Goal: Task Accomplishment & Management: Use online tool/utility

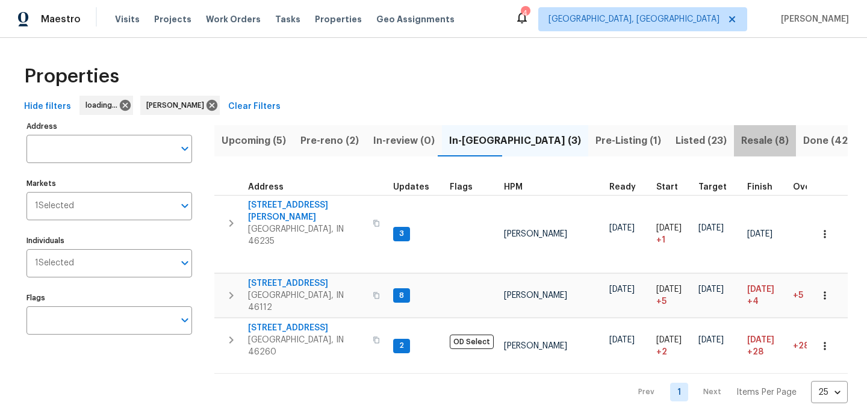
click at [741, 137] on span "Resale (8)" at bounding box center [765, 140] width 48 height 17
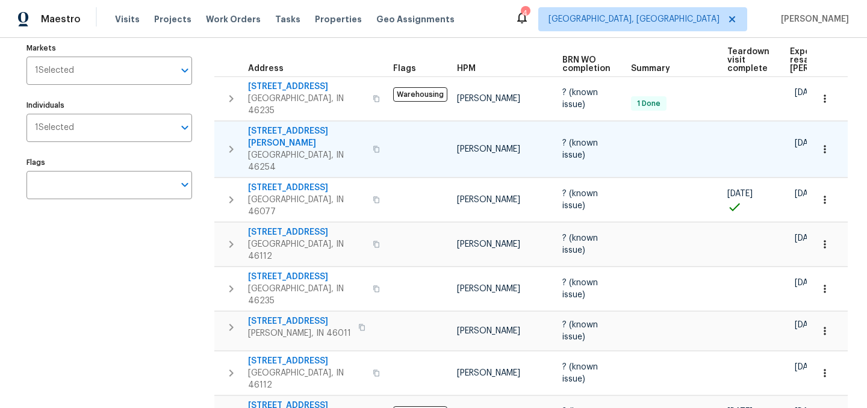
scroll to position [170, 0]
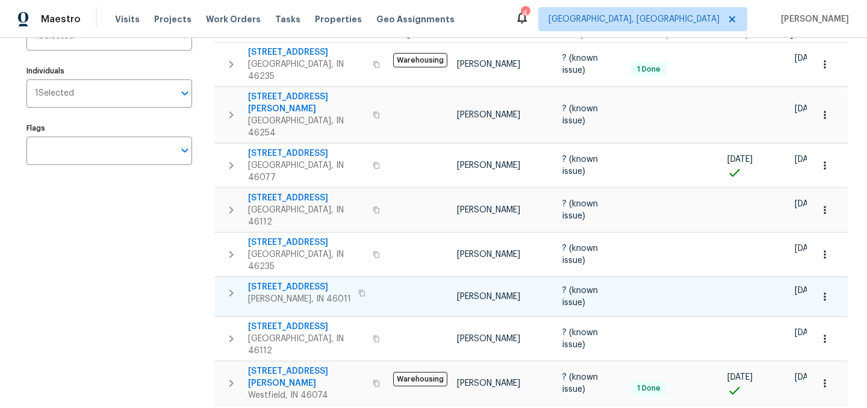
click at [823, 291] on icon "button" at bounding box center [825, 297] width 12 height 12
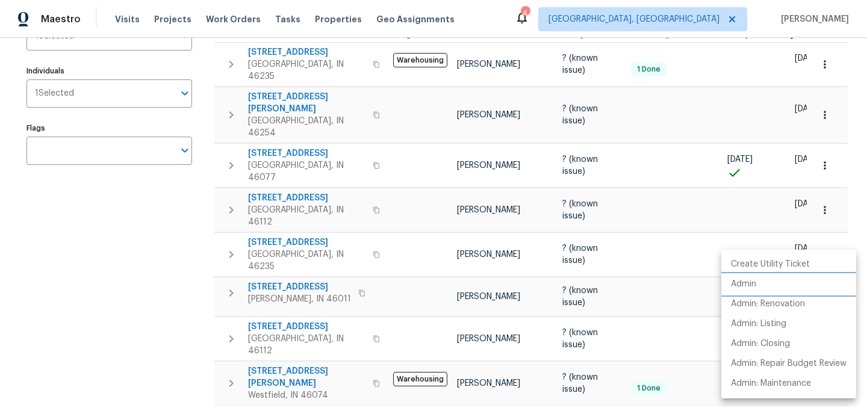
click at [756, 285] on p "Admin" at bounding box center [743, 284] width 25 height 13
click at [98, 294] on div at bounding box center [433, 204] width 867 height 408
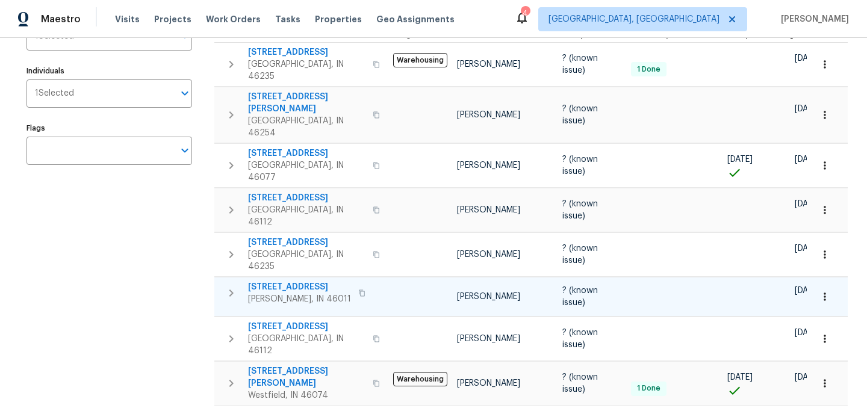
click at [289, 281] on span "3218 W 18th St" at bounding box center [299, 287] width 103 height 12
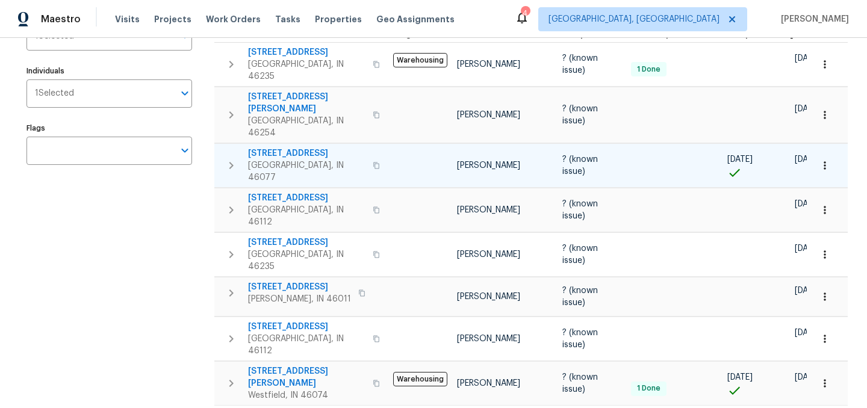
scroll to position [0, 0]
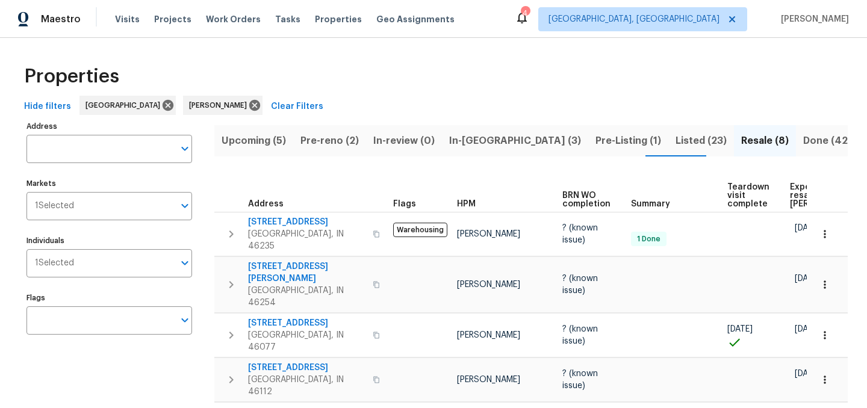
click at [675, 143] on span "Listed (23)" at bounding box center [700, 140] width 51 height 17
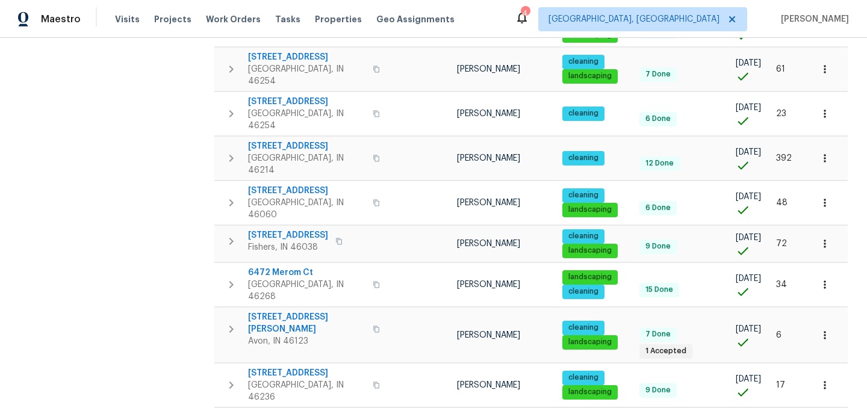
scroll to position [702, 0]
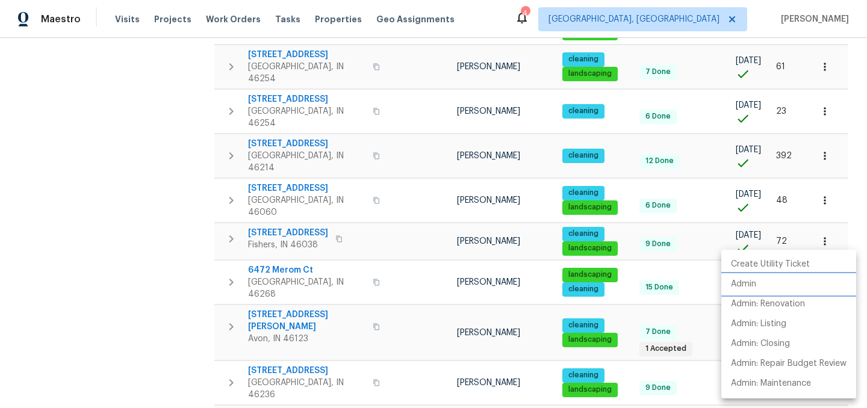
click at [767, 284] on li "Admin" at bounding box center [788, 284] width 135 height 20
click at [176, 210] on div at bounding box center [433, 204] width 867 height 408
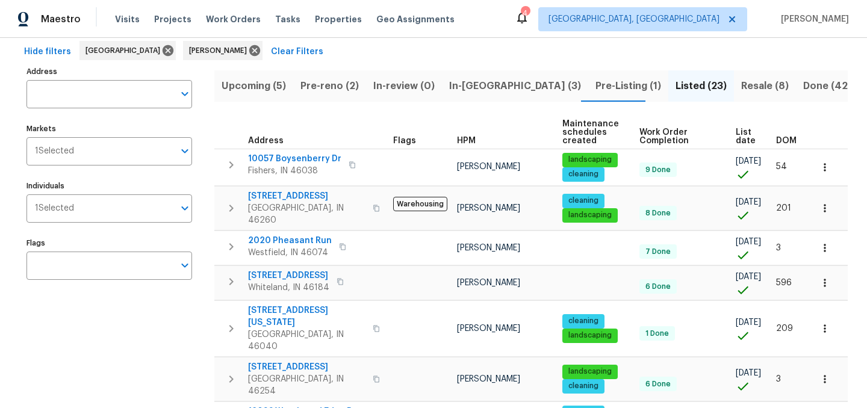
scroll to position [0, 0]
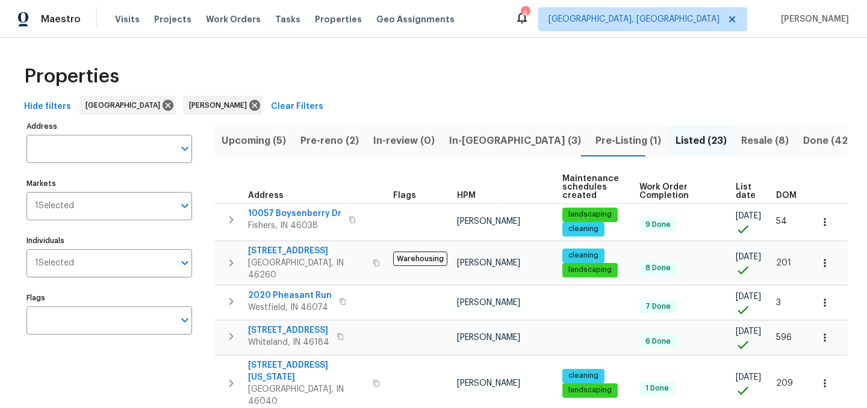
click at [787, 199] on th "DOM" at bounding box center [791, 187] width 41 height 33
click at [785, 192] on span "DOM" at bounding box center [786, 195] width 20 height 8
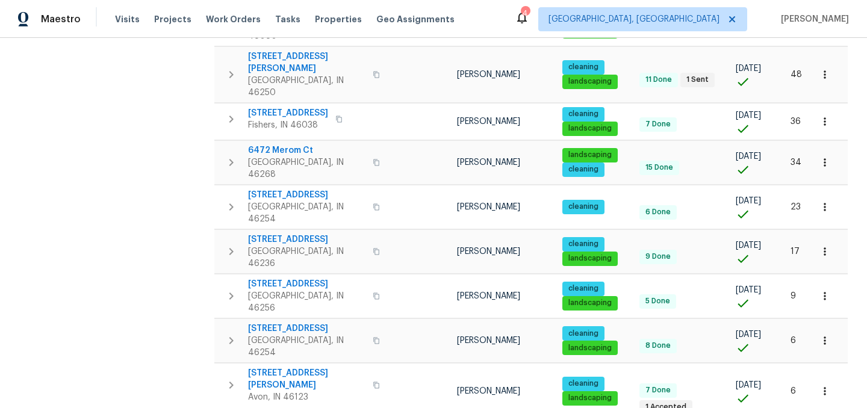
scroll to position [705, 0]
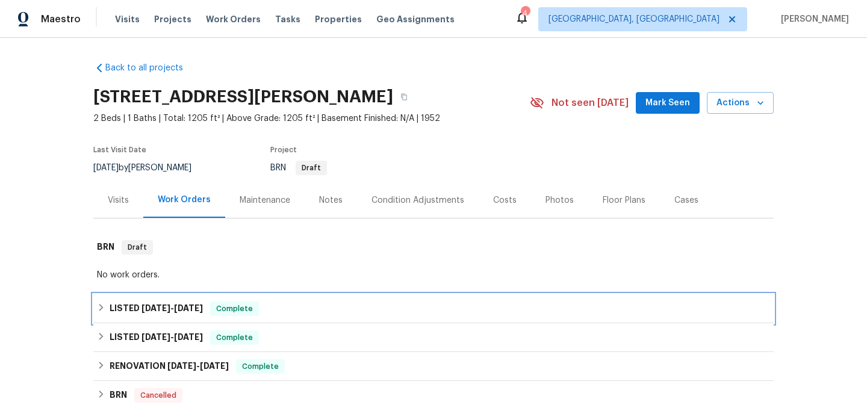
click at [101, 306] on icon at bounding box center [101, 307] width 4 height 7
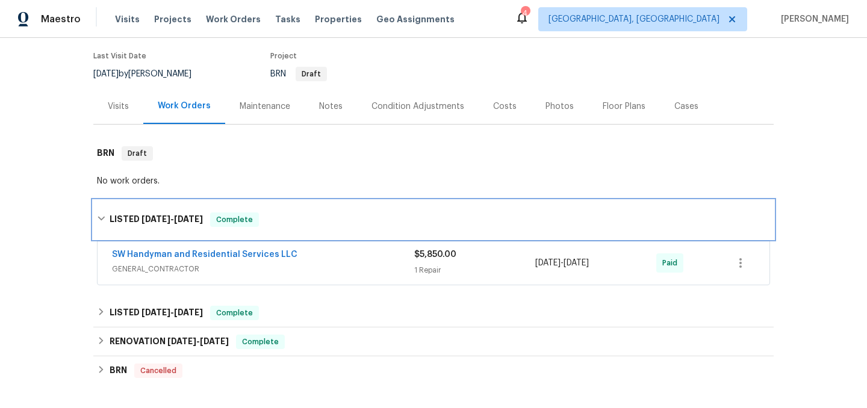
scroll to position [94, 0]
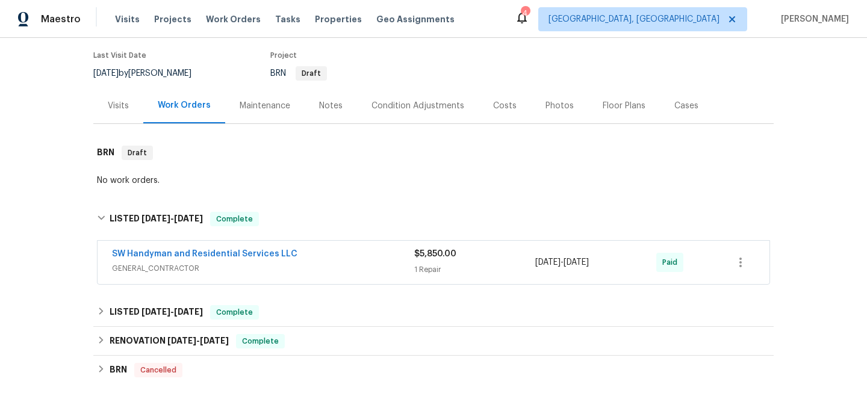
click at [319, 256] on div "SW Handyman and Residential Services LLC" at bounding box center [263, 255] width 302 height 14
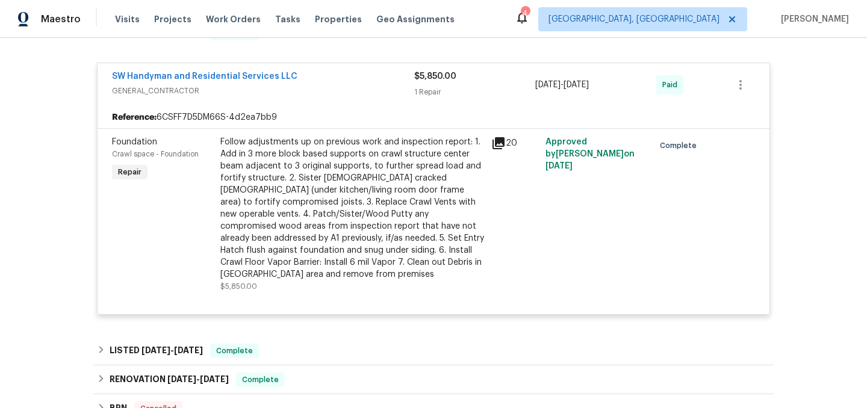
scroll to position [283, 0]
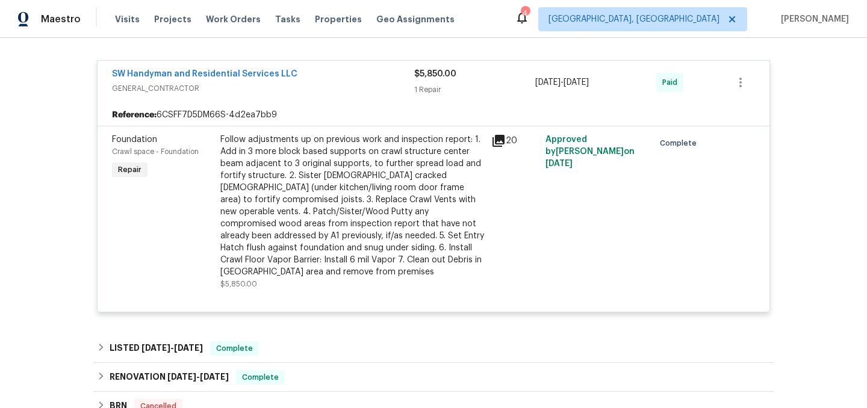
click at [338, 90] on span "GENERAL_CONTRACTOR" at bounding box center [263, 88] width 302 height 12
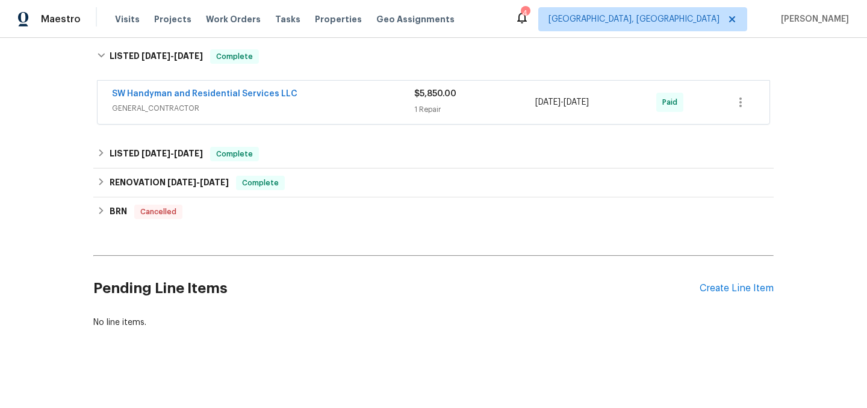
scroll to position [255, 0]
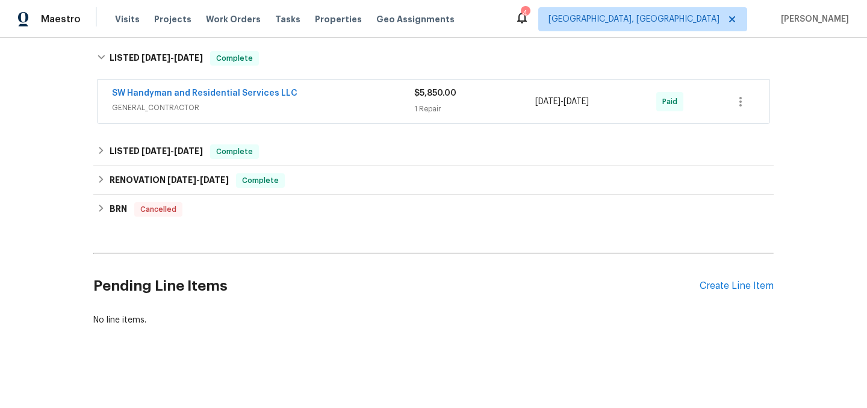
click at [333, 103] on span "GENERAL_CONTRACTOR" at bounding box center [263, 108] width 302 height 12
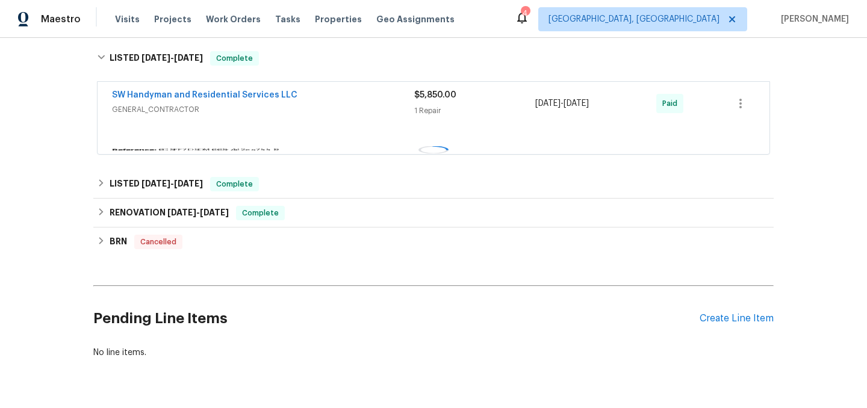
scroll to position [283, 0]
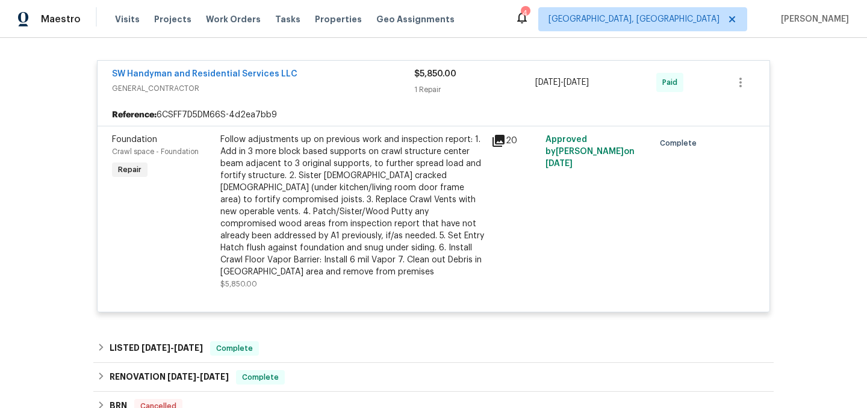
click at [499, 143] on icon at bounding box center [498, 141] width 14 height 14
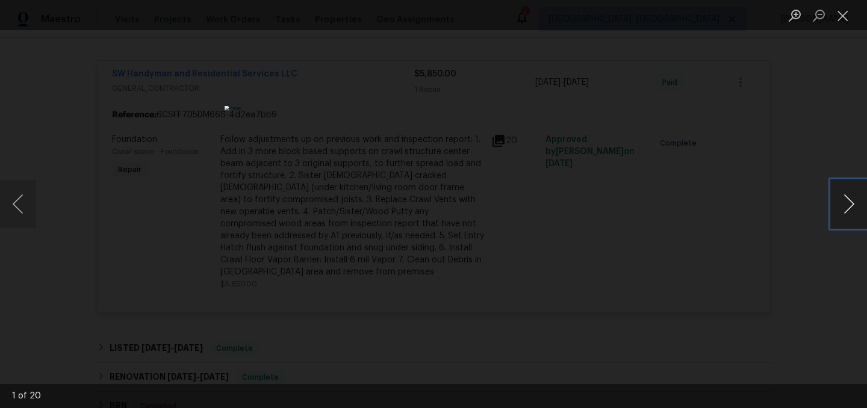
click at [850, 201] on button "Next image" at bounding box center [849, 204] width 36 height 48
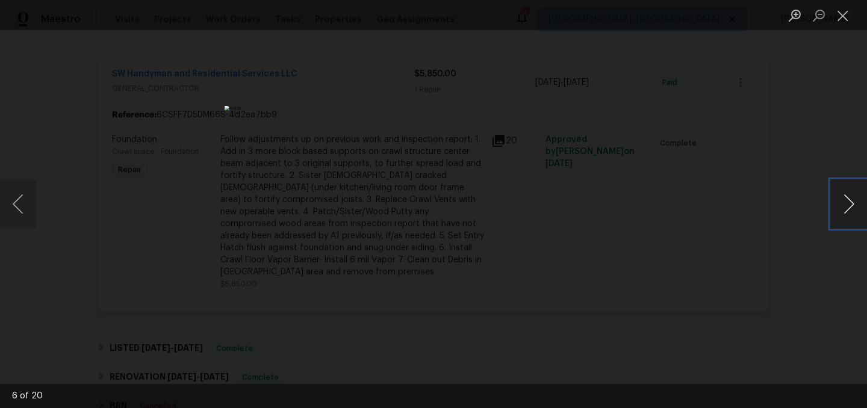
click at [850, 201] on button "Next image" at bounding box center [849, 204] width 36 height 48
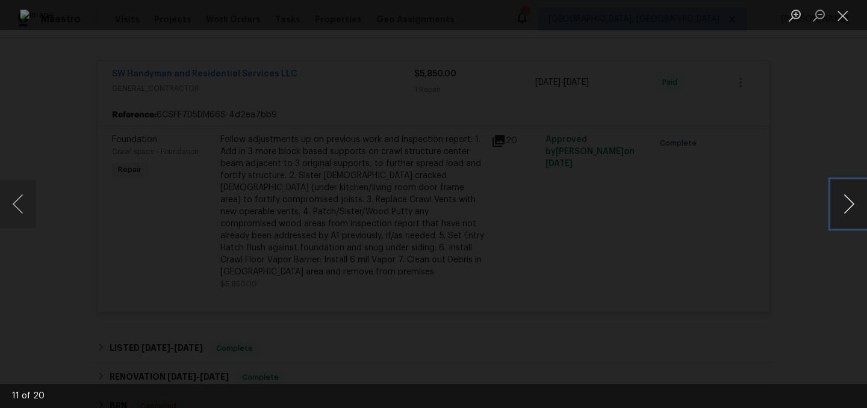
click at [850, 201] on button "Next image" at bounding box center [849, 204] width 36 height 48
click at [849, 200] on button "Next image" at bounding box center [849, 204] width 36 height 48
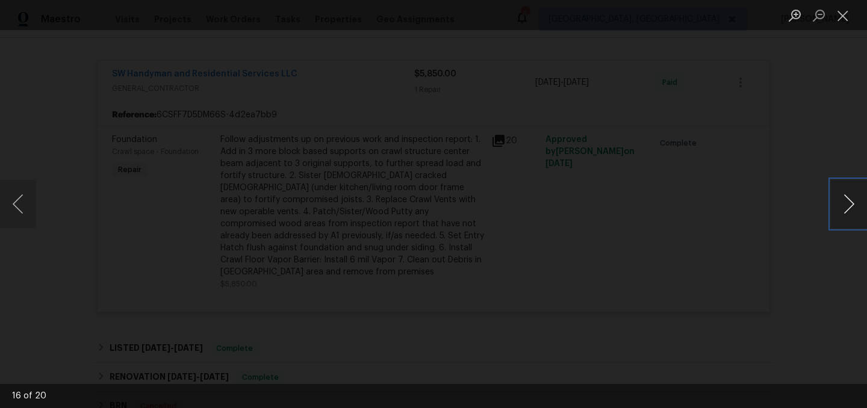
click at [849, 200] on button "Next image" at bounding box center [849, 204] width 36 height 48
click at [844, 13] on button "Close lightbox" at bounding box center [843, 15] width 24 height 21
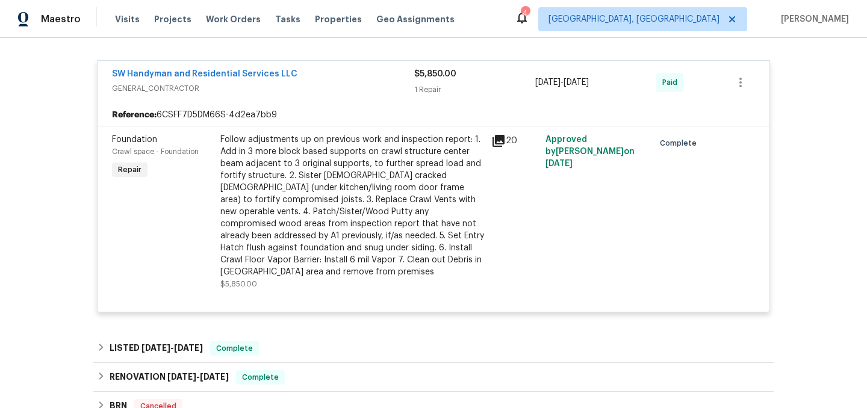
click at [407, 166] on div "Follow adjustments up on previous work and inspection report: 1. Add in 3 more …" at bounding box center [352, 206] width 264 height 144
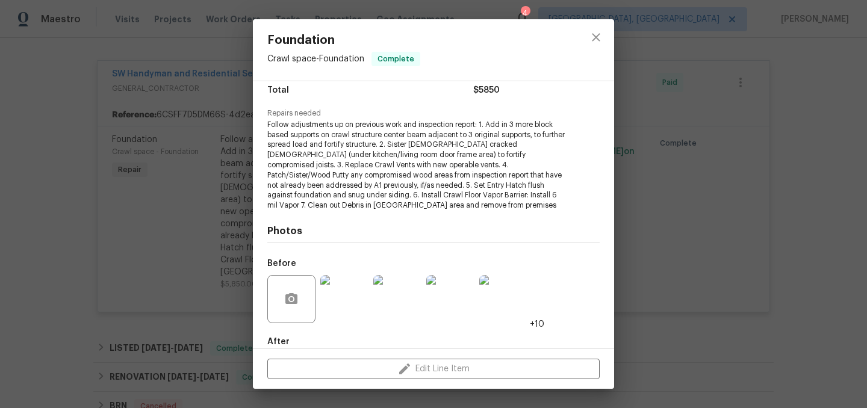
scroll to position [175, 0]
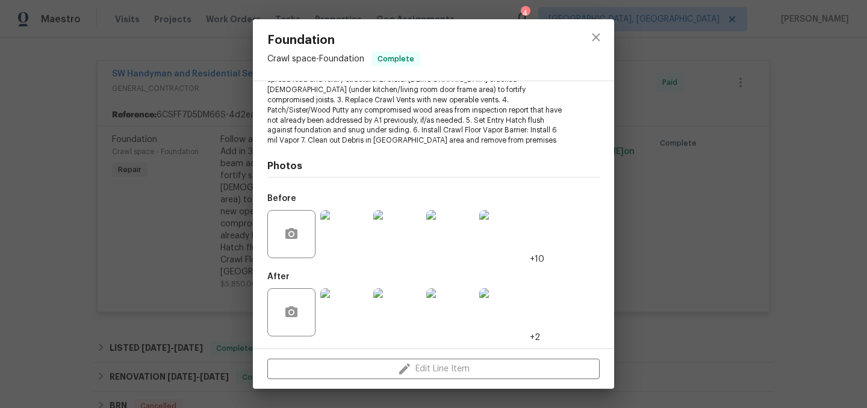
click at [352, 306] on img at bounding box center [344, 312] width 48 height 48
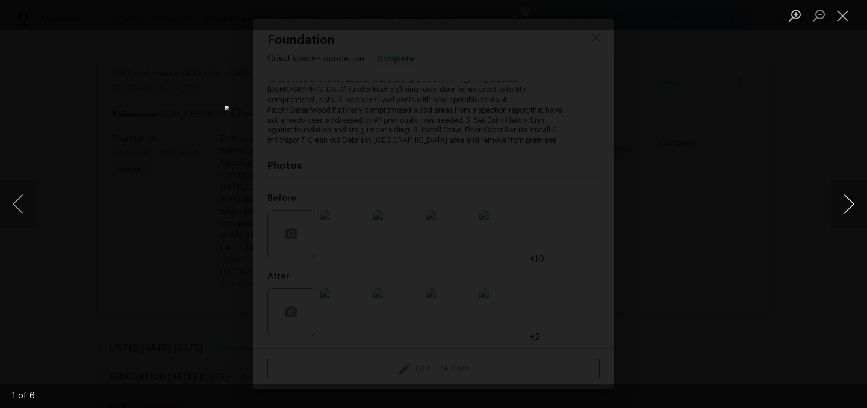
click at [846, 202] on button "Next image" at bounding box center [849, 204] width 36 height 48
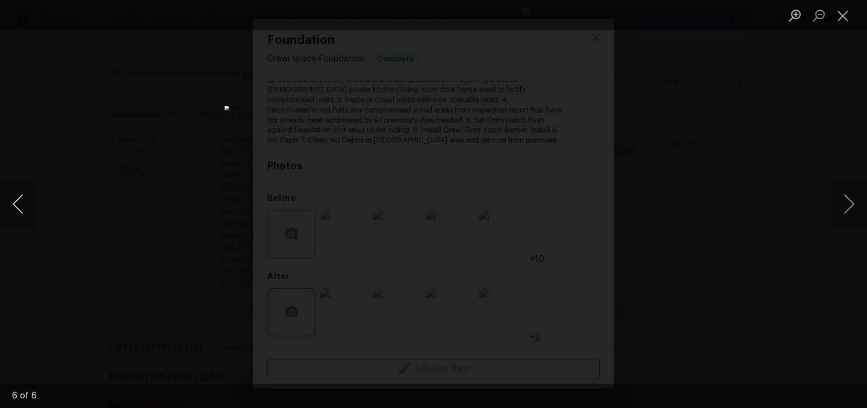
click at [28, 204] on button "Previous image" at bounding box center [18, 204] width 36 height 48
click at [20, 206] on button "Previous image" at bounding box center [18, 204] width 36 height 48
click at [5, 207] on button "Previous image" at bounding box center [18, 204] width 36 height 48
click at [22, 203] on button "Previous image" at bounding box center [18, 204] width 36 height 48
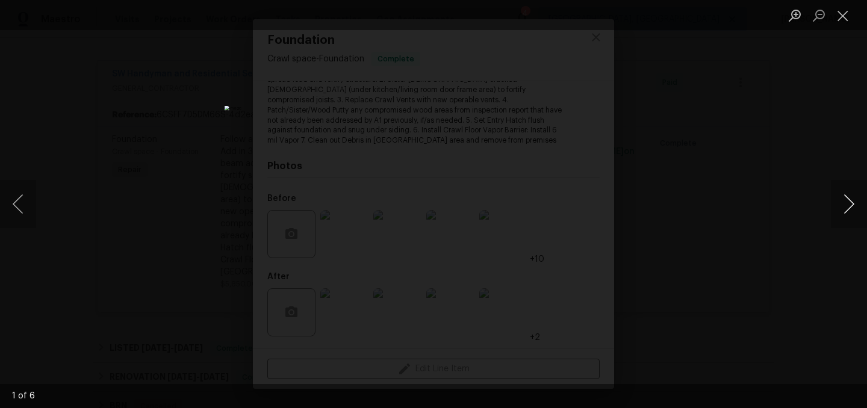
click at [850, 204] on button "Next image" at bounding box center [849, 204] width 36 height 48
click at [849, 19] on button "Close lightbox" at bounding box center [843, 15] width 24 height 21
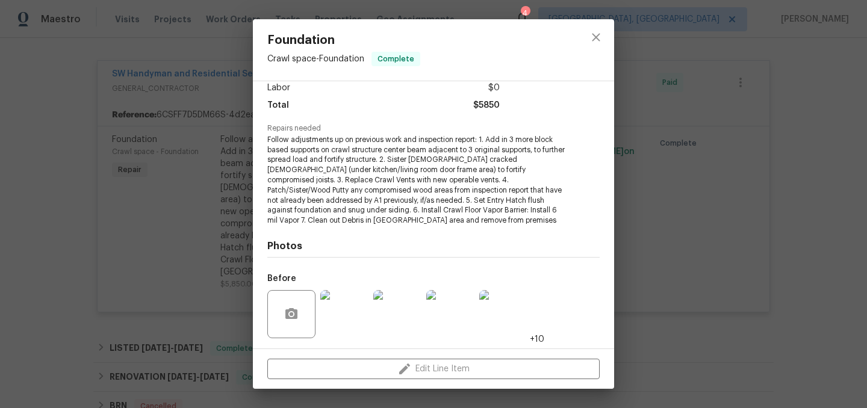
scroll to position [91, 0]
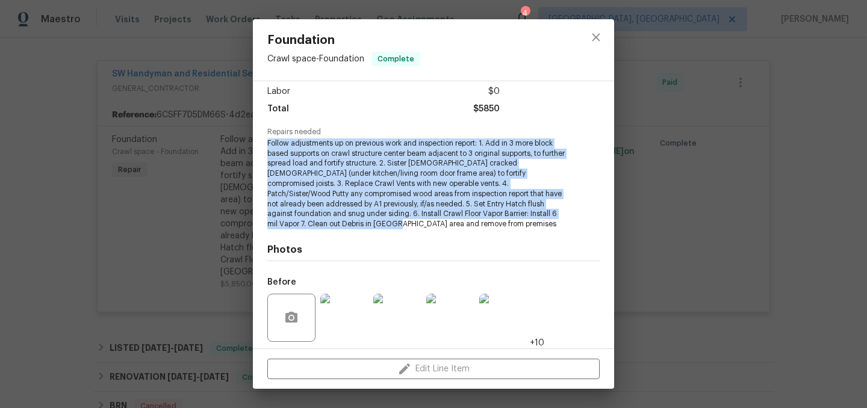
drag, startPoint x: 267, startPoint y: 143, endPoint x: 383, endPoint y: 220, distance: 138.9
click at [383, 220] on span "Follow adjustments up on previous work and inspection report: 1. Add in 3 more …" at bounding box center [416, 183] width 299 height 91
copy span "Follow adjustments up on previous work and inspection report: 1. Add in 3 more …"
click at [596, 37] on icon "close" at bounding box center [596, 37] width 8 height 8
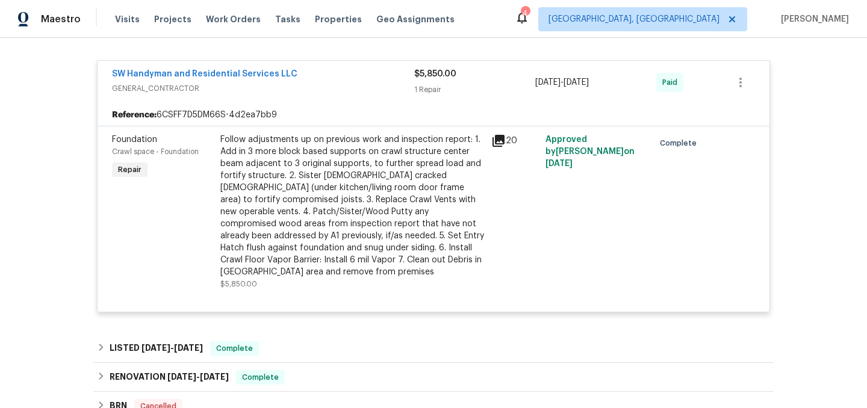
click at [326, 78] on div "SW Handyman and Residential Services LLC" at bounding box center [263, 75] width 302 height 14
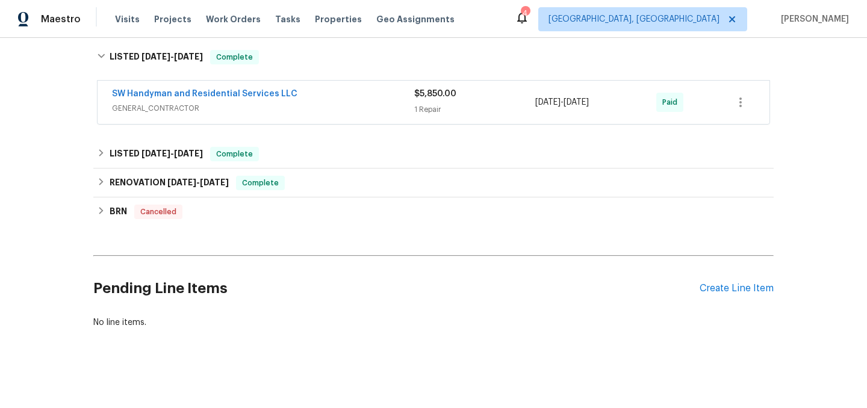
scroll to position [255, 0]
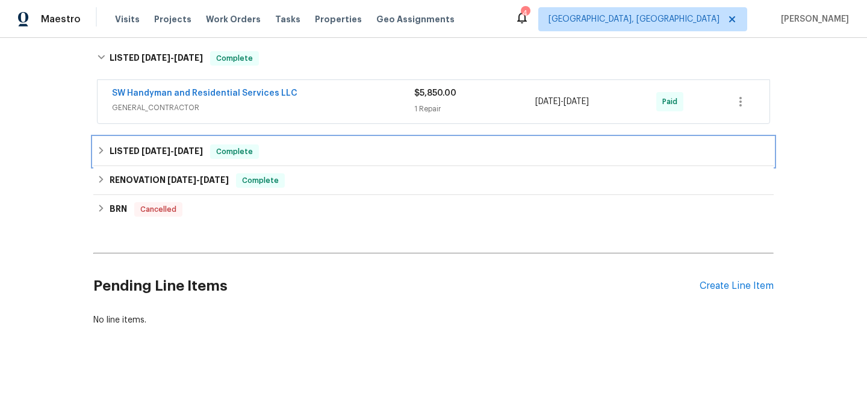
click at [314, 151] on div "LISTED 8/2/25 - 8/12/25 Complete" at bounding box center [433, 151] width 673 height 14
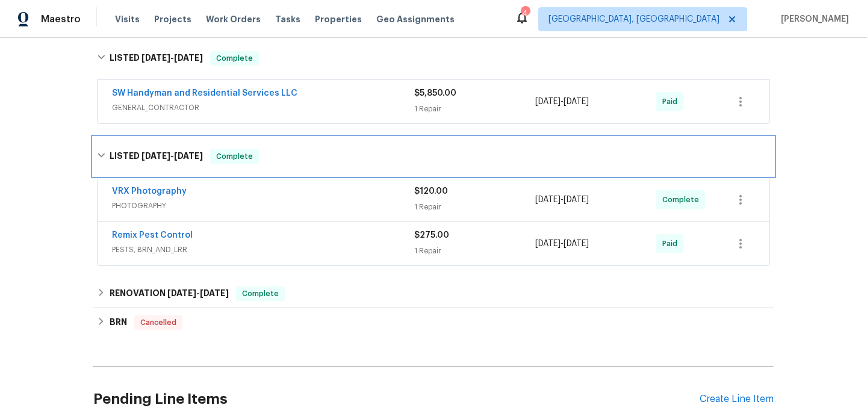
click at [314, 151] on div "LISTED 8/2/25 - 8/12/25 Complete" at bounding box center [433, 156] width 673 height 14
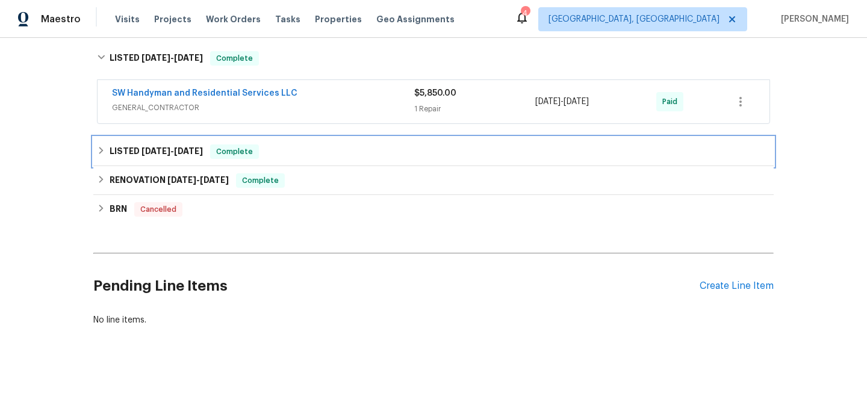
click at [325, 158] on div "LISTED 8/2/25 - 8/12/25 Complete" at bounding box center [433, 151] width 673 height 14
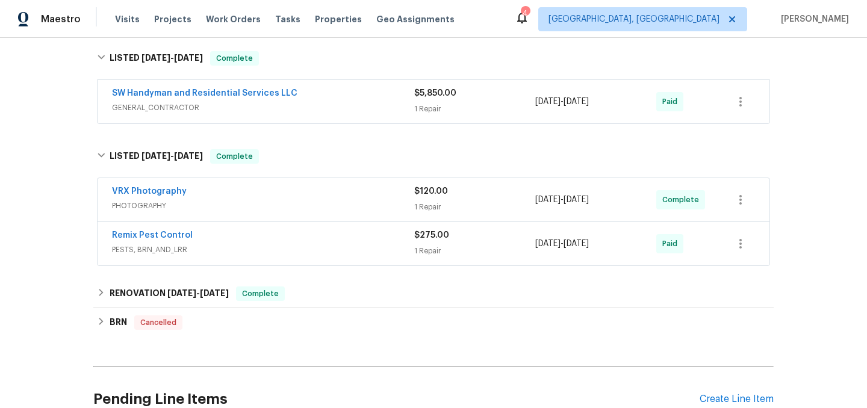
click at [330, 239] on div "Remix Pest Control" at bounding box center [263, 236] width 302 height 14
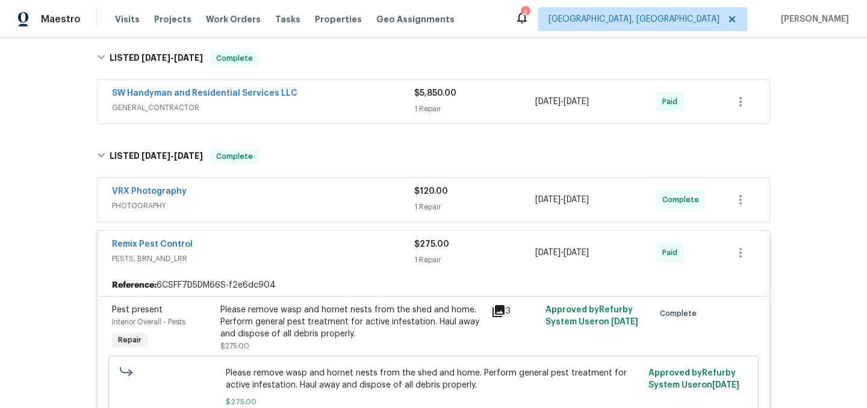
click at [332, 255] on span "PESTS, BRN_AND_LRR" at bounding box center [263, 259] width 302 height 12
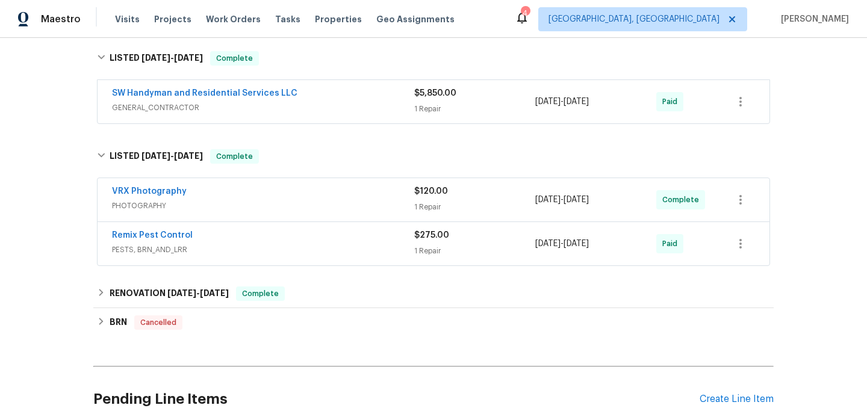
click at [331, 98] on div "SW Handyman and Residential Services LLC" at bounding box center [263, 94] width 302 height 14
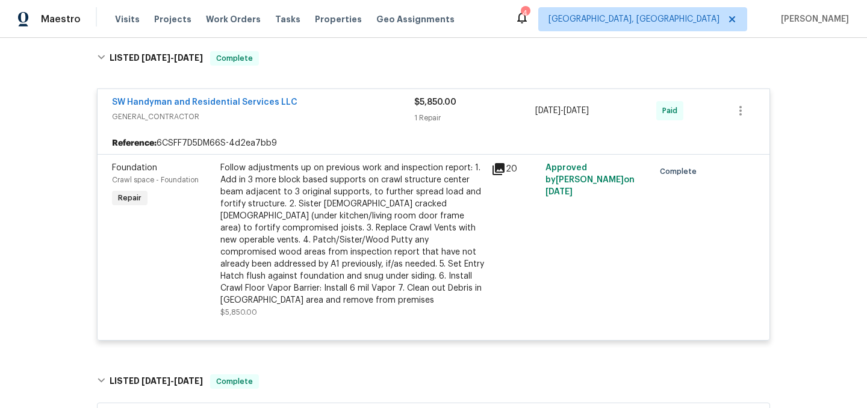
click at [333, 108] on div "SW Handyman and Residential Services LLC" at bounding box center [263, 103] width 302 height 14
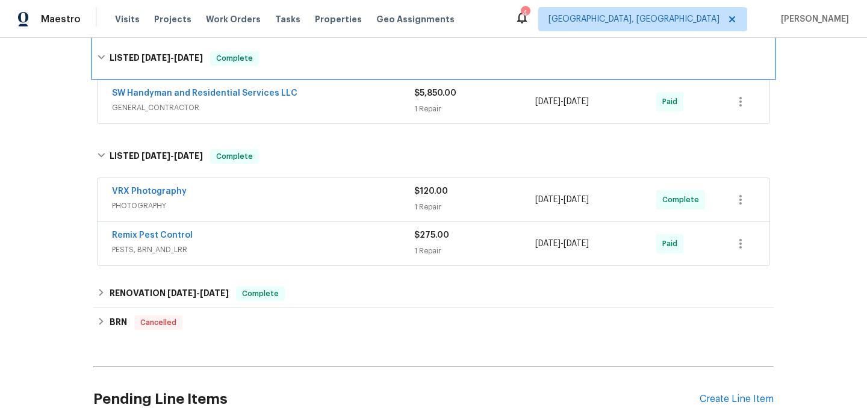
click at [339, 60] on div "LISTED 9/5/25 - 9/12/25 Complete" at bounding box center [433, 58] width 673 height 14
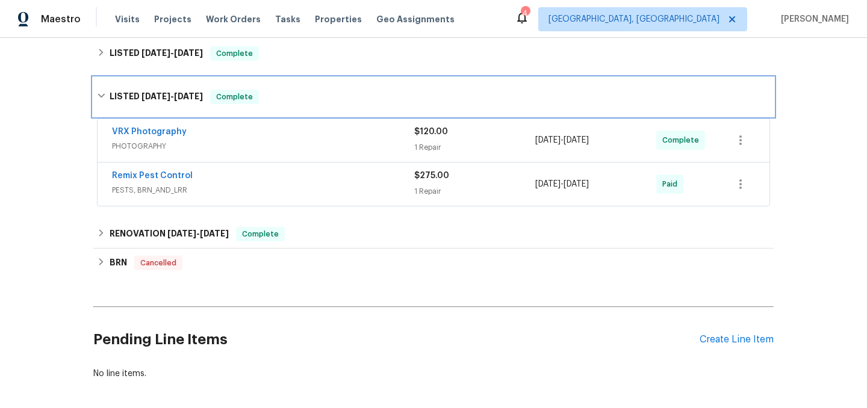
click at [336, 101] on div "LISTED 8/2/25 - 8/12/25 Complete" at bounding box center [433, 97] width 673 height 14
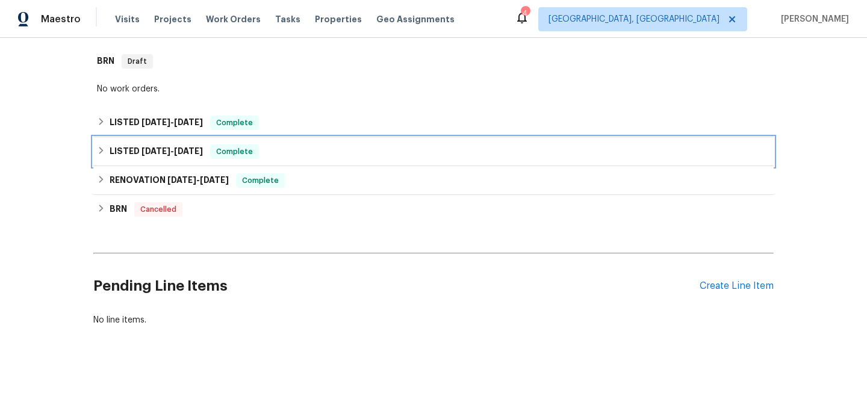
scroll to position [186, 0]
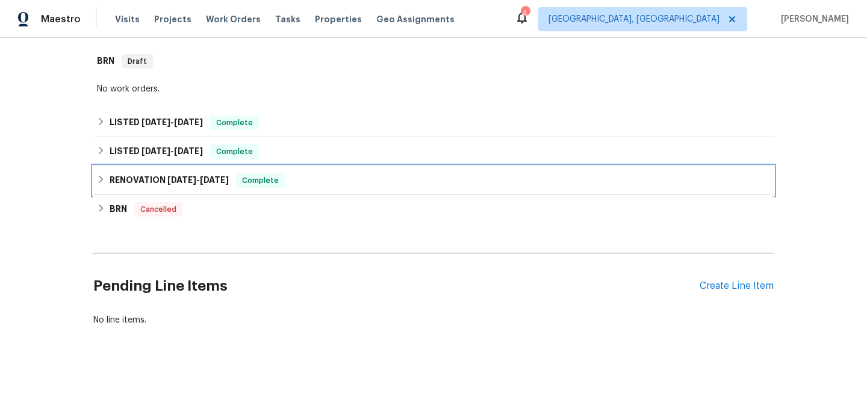
click at [325, 184] on div "RENOVATION 5/20/25 - 7/29/25 Complete" at bounding box center [433, 180] width 673 height 14
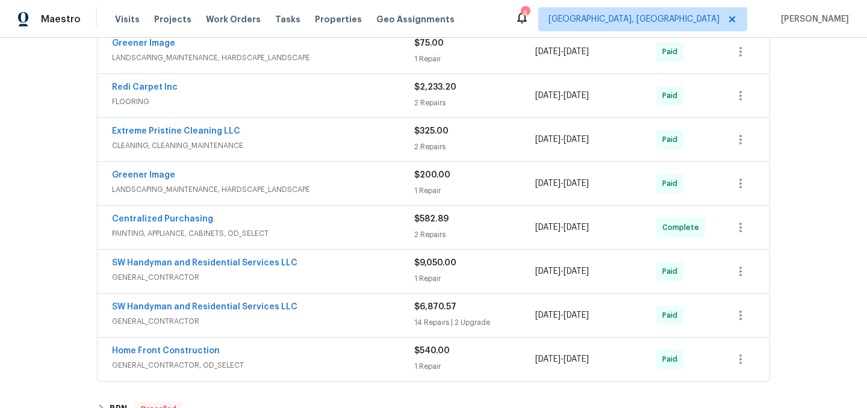
scroll to position [375, 0]
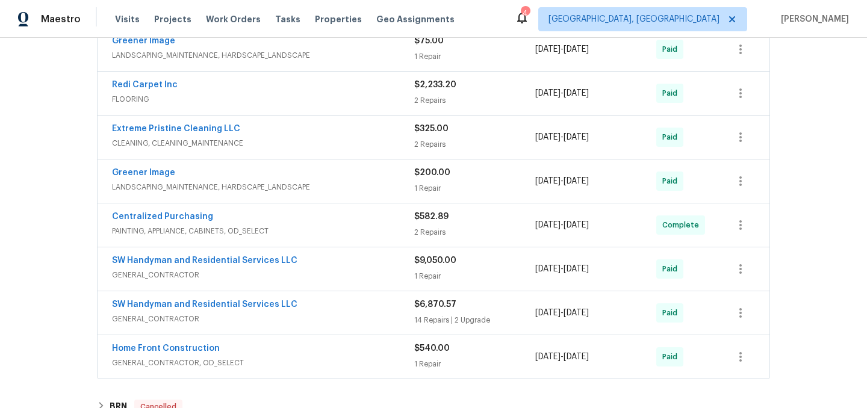
click at [311, 264] on div "SW Handyman and Residential Services LLC" at bounding box center [263, 262] width 302 height 14
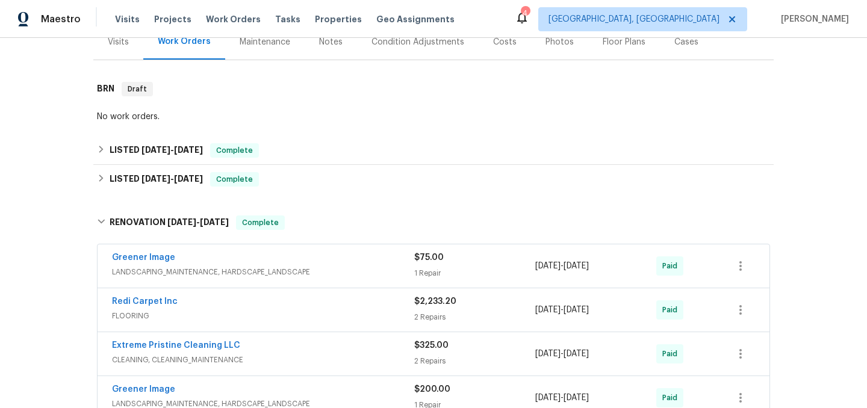
scroll to position [0, 0]
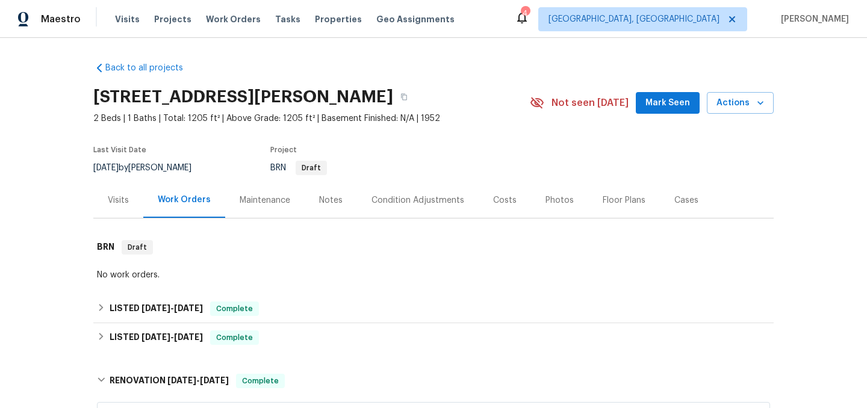
click at [117, 206] on div "Visits" at bounding box center [118, 200] width 50 height 36
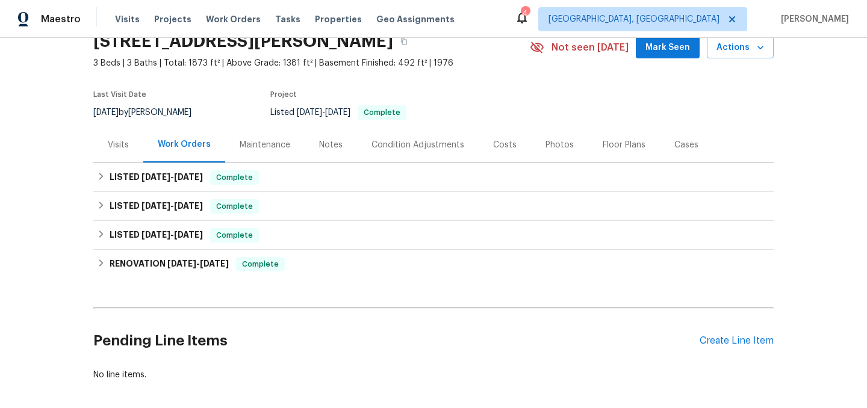
scroll to position [68, 0]
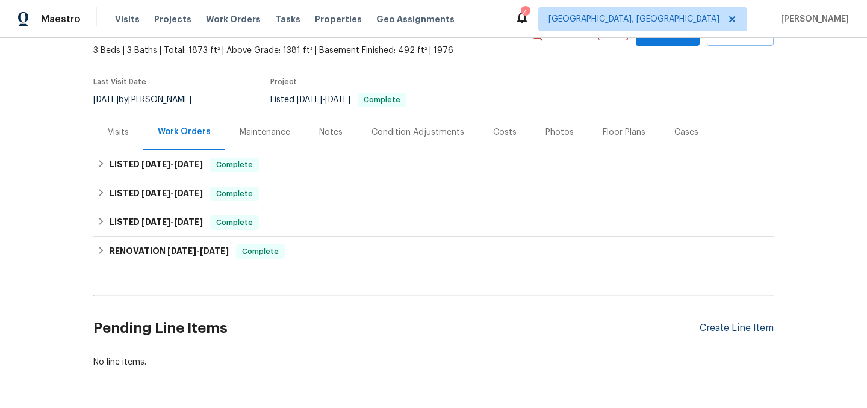
click at [732, 329] on div "Create Line Item" at bounding box center [736, 328] width 74 height 11
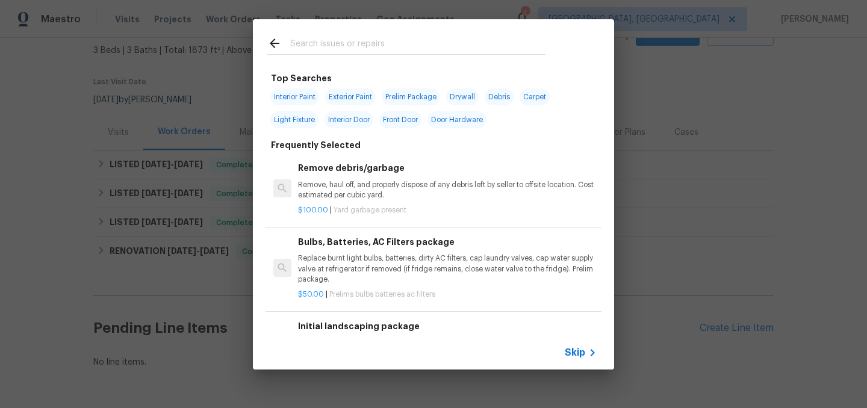
click at [324, 40] on input "text" at bounding box center [417, 45] width 255 height 18
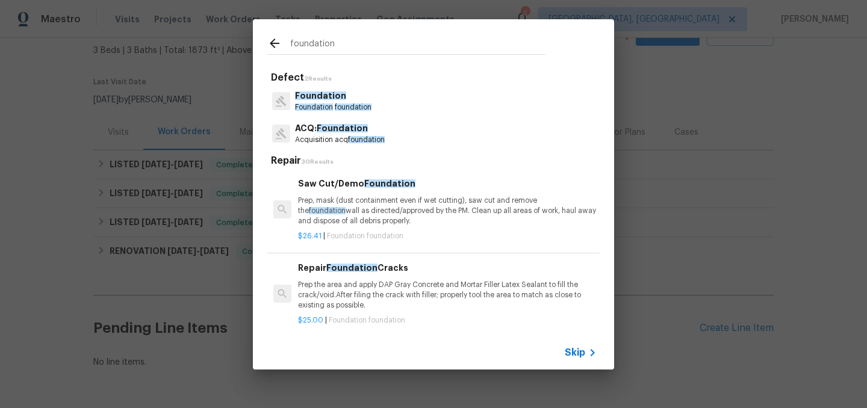
type input "foundation"
click at [358, 96] on p "Foundation" at bounding box center [333, 96] width 76 height 13
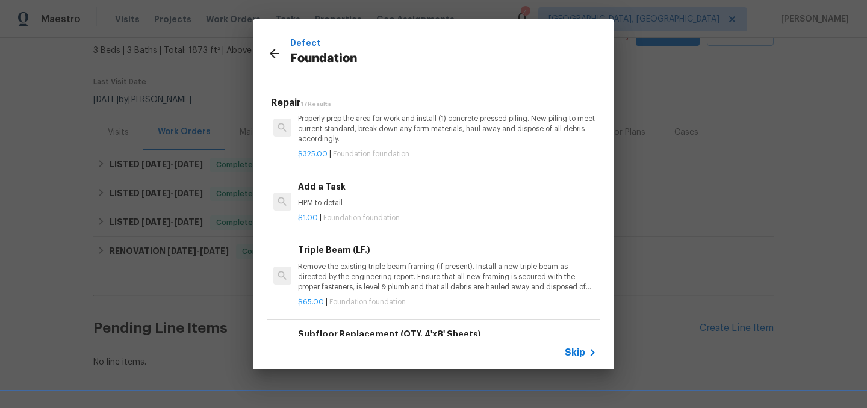
scroll to position [867, 0]
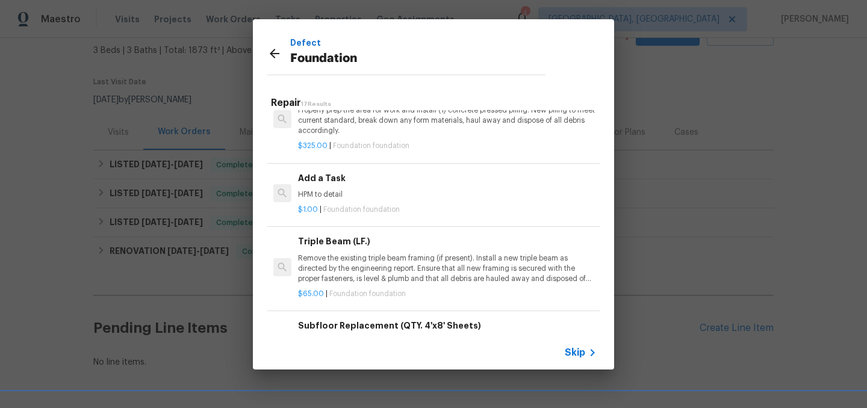
click at [335, 182] on h6 "Add a Task" at bounding box center [447, 178] width 299 height 13
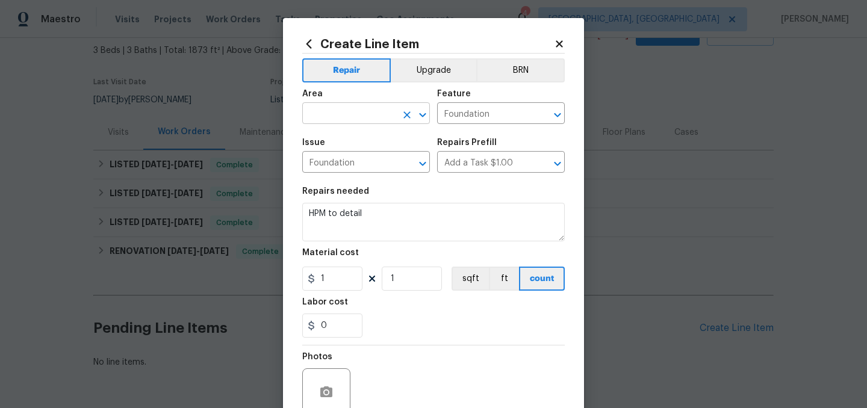
click at [333, 119] on input "text" at bounding box center [349, 114] width 94 height 19
type input "C"
type input "F"
click at [337, 159] on li "Interior Overall" at bounding box center [366, 162] width 128 height 20
type input "Interior Overall"
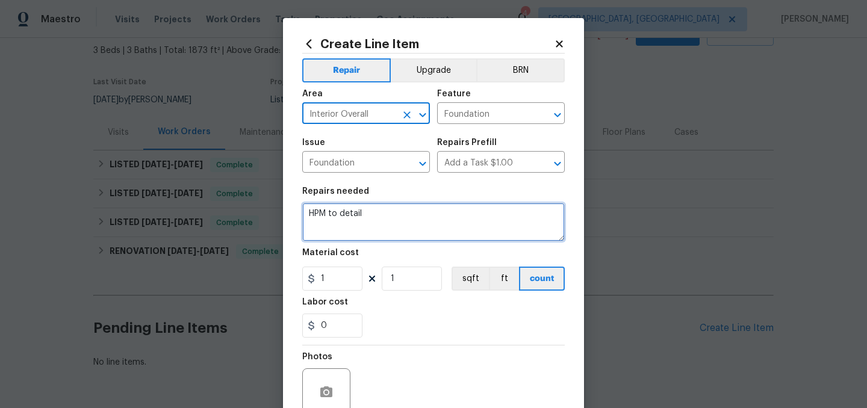
click at [342, 209] on textarea "HPM to detail" at bounding box center [433, 222] width 262 height 39
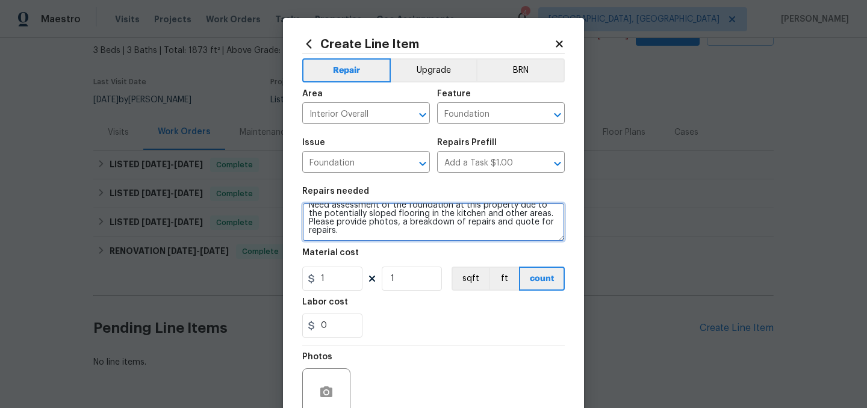
scroll to position [111, 0]
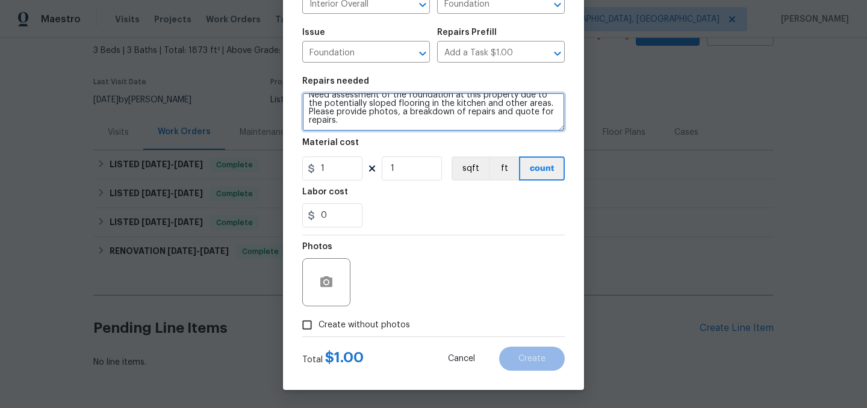
type textarea "Need assessment of the foundation at this property due to the potentially slope…"
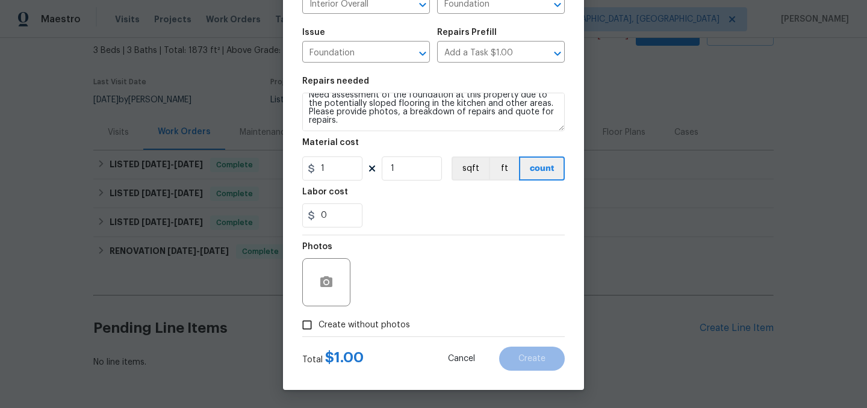
click at [373, 324] on span "Create without photos" at bounding box center [363, 325] width 91 height 13
click at [318, 324] on input "Create without photos" at bounding box center [307, 325] width 23 height 23
checkbox input "true"
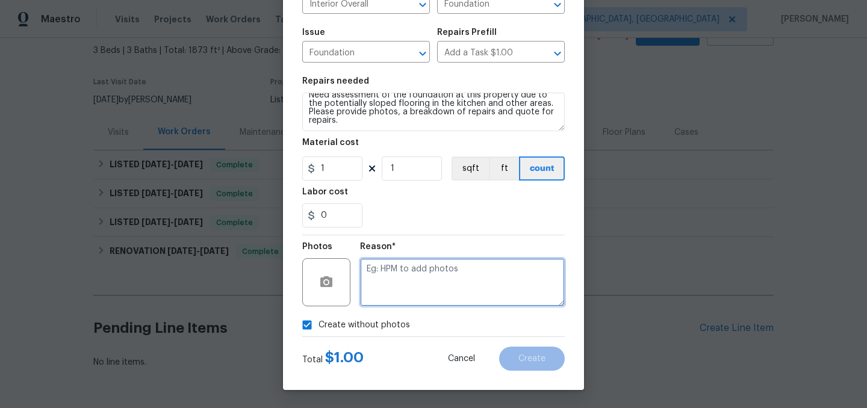
click at [414, 291] on textarea at bounding box center [462, 282] width 205 height 48
type textarea "."
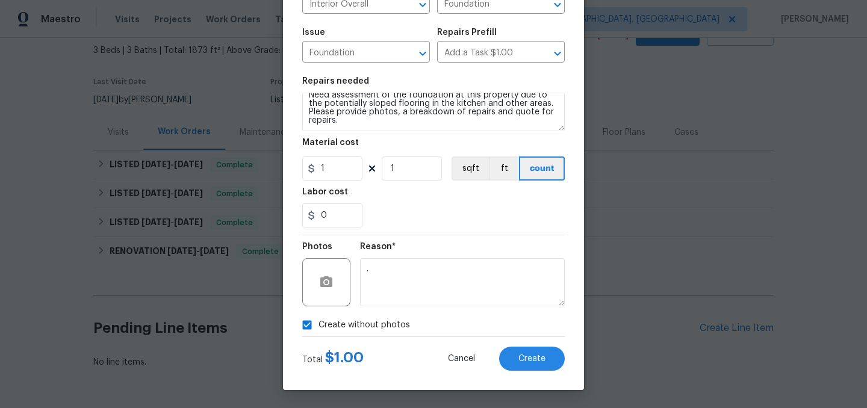
click at [355, 326] on span "Create without photos" at bounding box center [363, 325] width 91 height 13
click at [318, 326] on input "Create without photos" at bounding box center [307, 325] width 23 height 23
checkbox input "false"
click at [527, 362] on span "Create" at bounding box center [531, 359] width 27 height 9
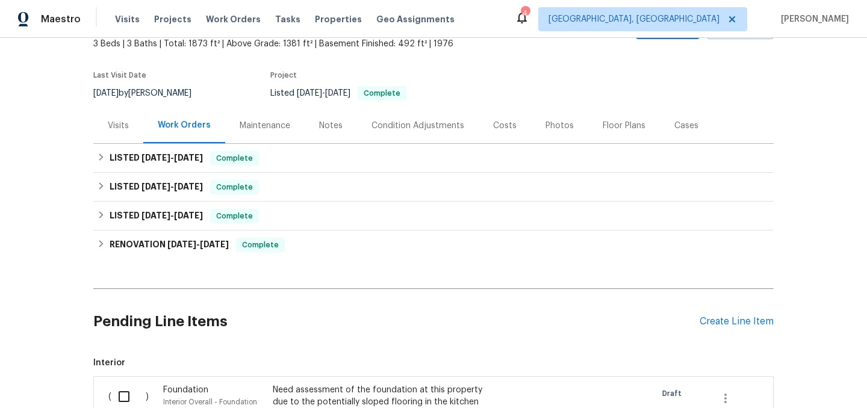
scroll to position [271, 0]
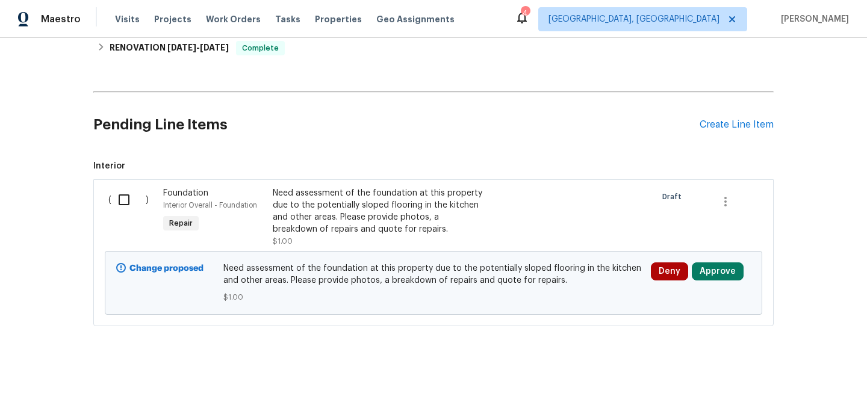
click at [127, 200] on input "checkbox" at bounding box center [128, 199] width 34 height 25
checkbox input "true"
click at [791, 372] on span "Create Work Order" at bounding box center [798, 378] width 80 height 15
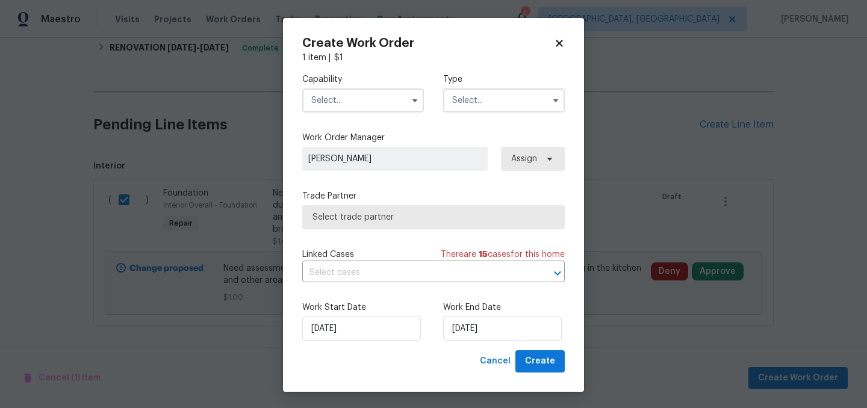
click at [333, 99] on input "text" at bounding box center [363, 100] width 122 height 24
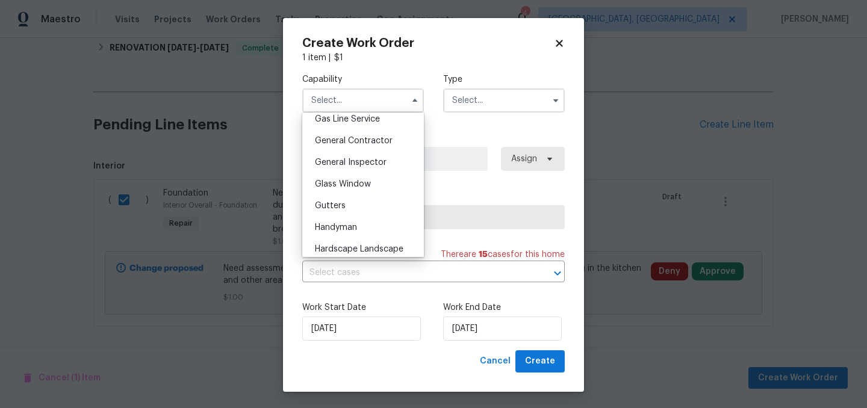
scroll to position [528, 0]
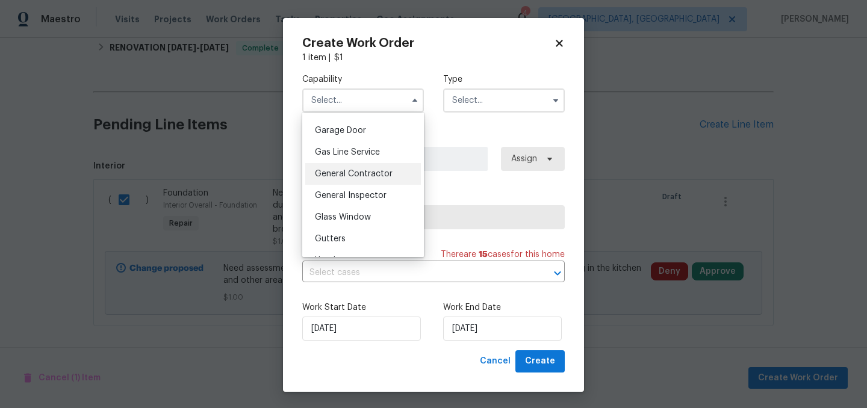
click at [372, 173] on span "General Contractor" at bounding box center [354, 174] width 78 height 8
type input "General Contractor"
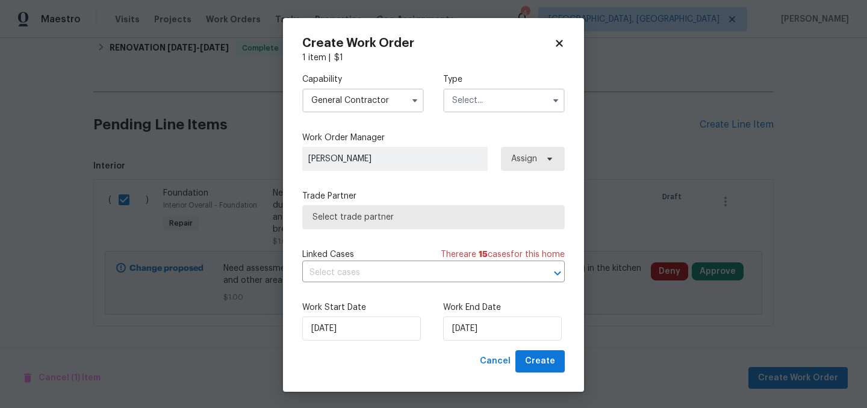
click at [481, 111] on input "text" at bounding box center [504, 100] width 122 height 24
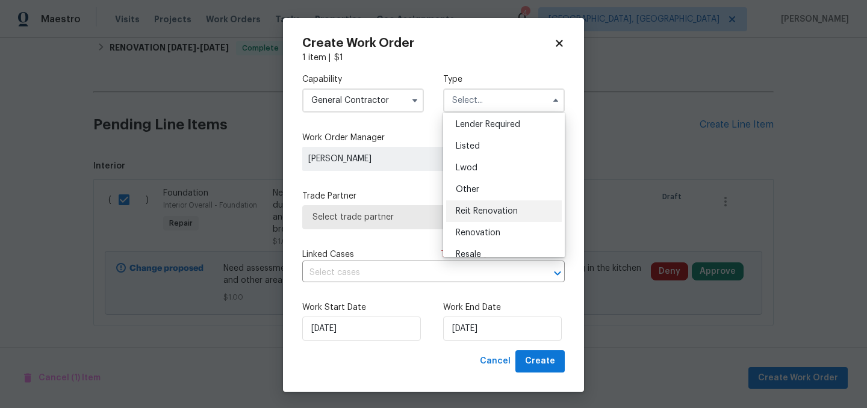
scroll to position [87, 0]
click at [506, 152] on div "Listed" at bounding box center [504, 148] width 116 height 22
type input "Listed"
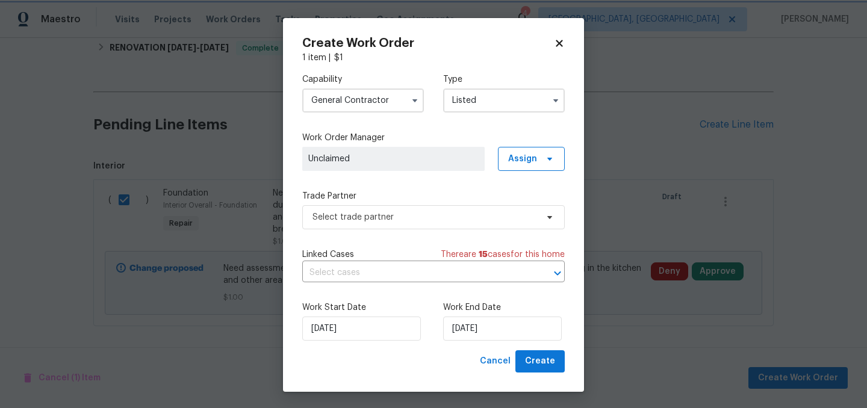
scroll to position [0, 0]
click at [525, 164] on span "Assign" at bounding box center [522, 159] width 29 height 12
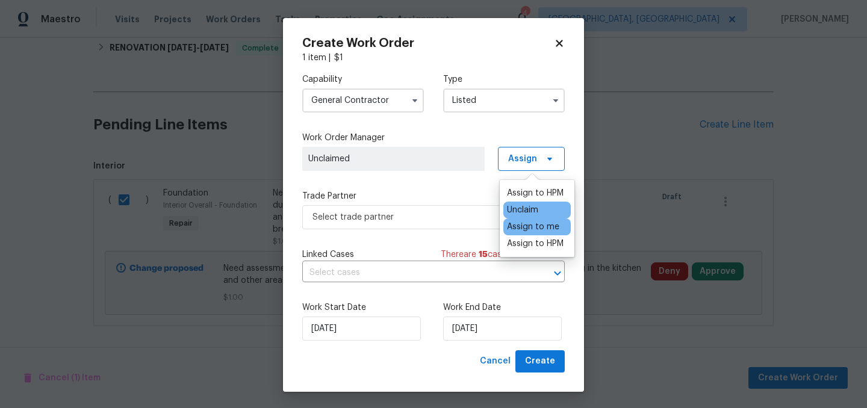
click at [532, 226] on div "Assign to me" at bounding box center [533, 227] width 52 height 12
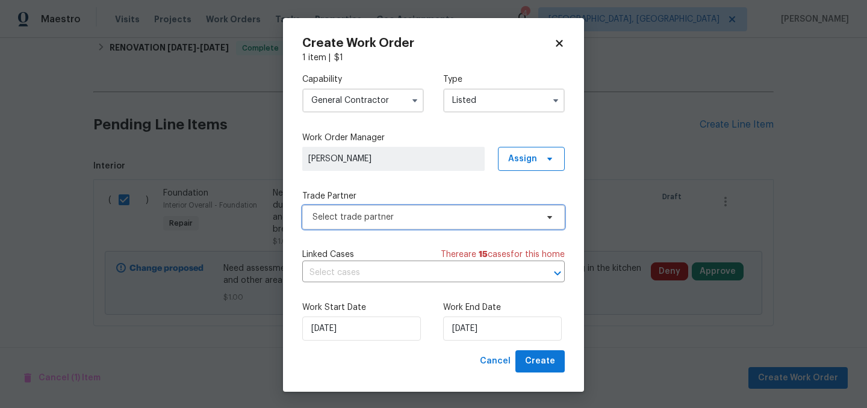
click at [388, 206] on span "Select trade partner" at bounding box center [433, 217] width 262 height 24
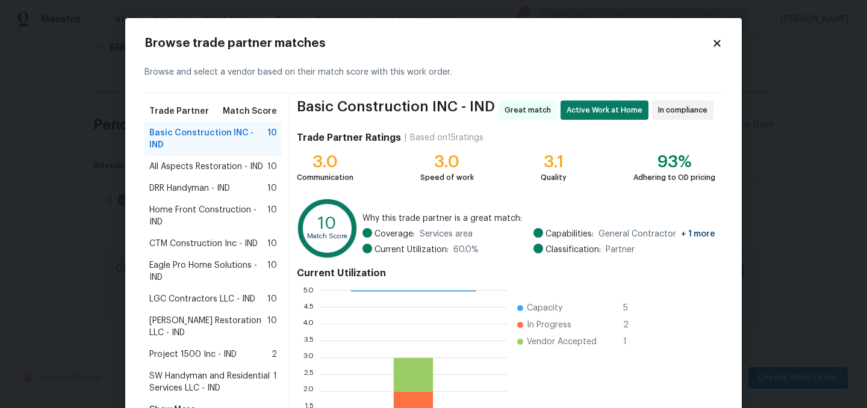
scroll to position [123, 0]
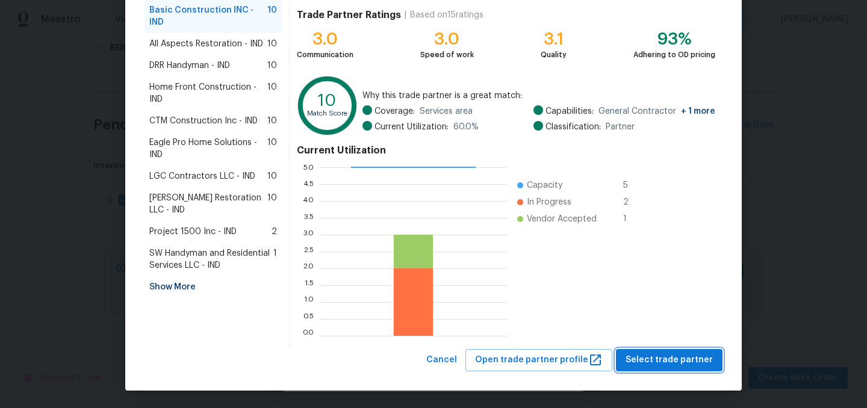
click at [660, 350] on button "Select trade partner" at bounding box center [669, 360] width 107 height 22
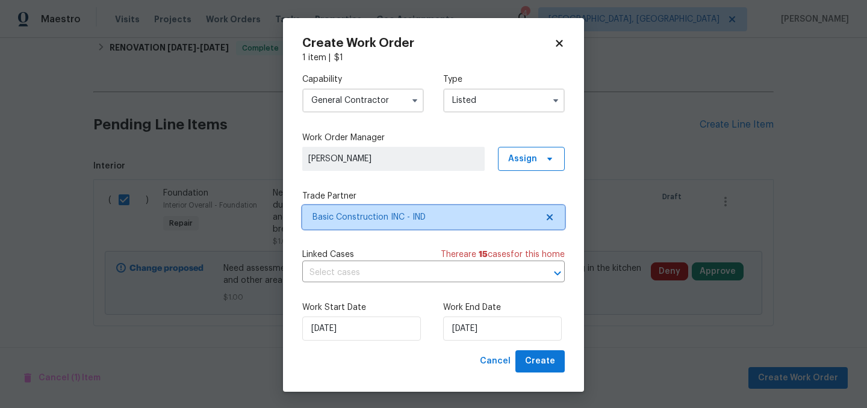
scroll to position [0, 0]
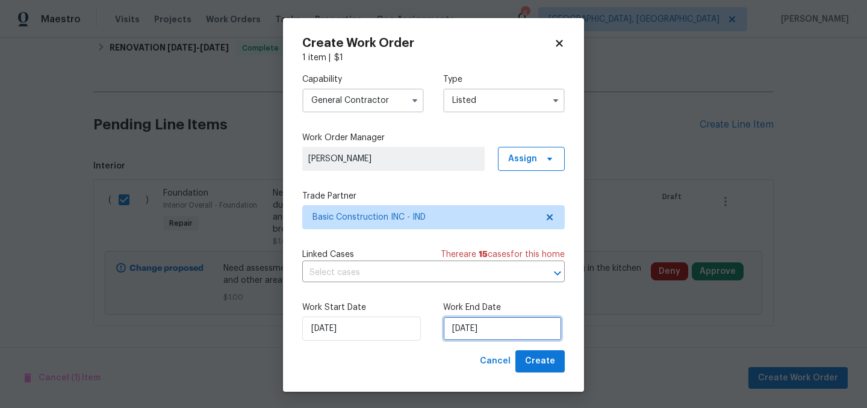
click at [489, 326] on input "[DATE]" at bounding box center [502, 329] width 119 height 24
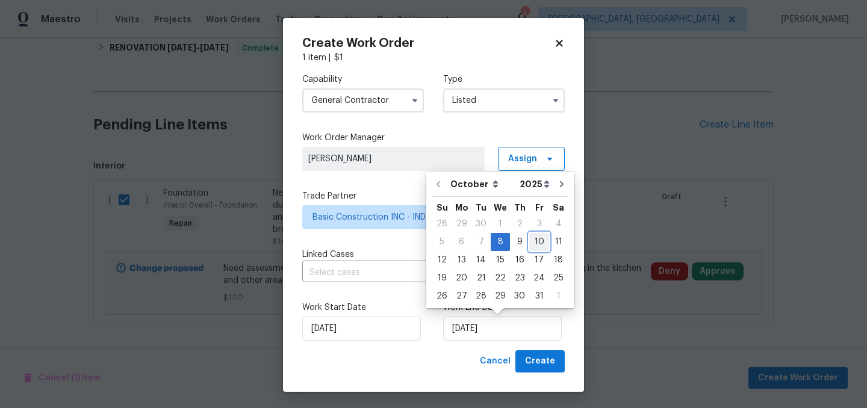
click at [540, 241] on div "10" at bounding box center [539, 242] width 20 height 17
type input "10/10/2025"
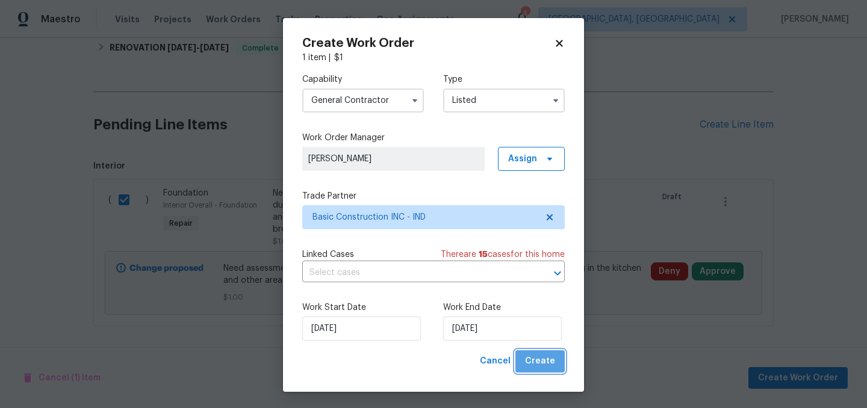
click at [545, 366] on span "Create" at bounding box center [540, 361] width 30 height 15
checkbox input "false"
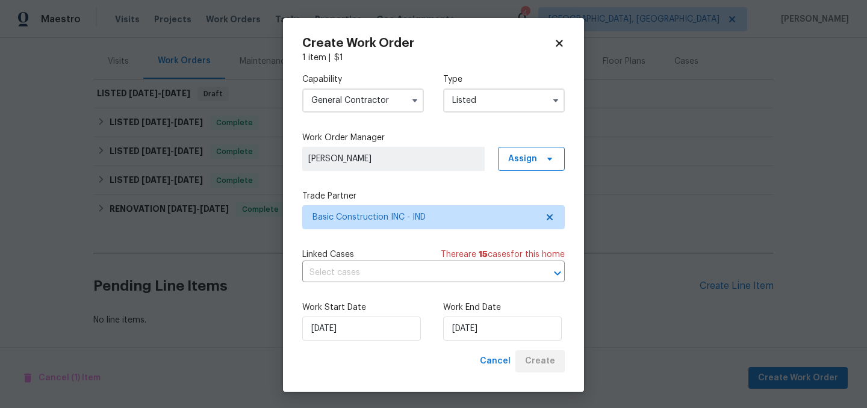
scroll to position [139, 0]
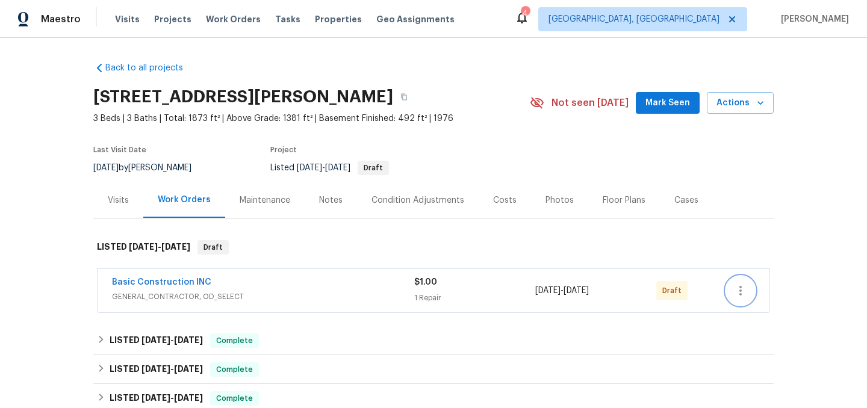
click at [746, 292] on icon "button" at bounding box center [740, 290] width 14 height 14
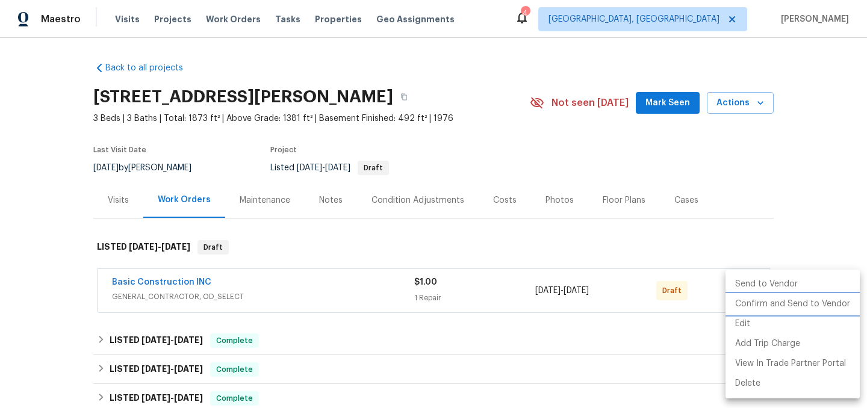
click at [788, 306] on li "Confirm and Send to Vendor" at bounding box center [792, 304] width 134 height 20
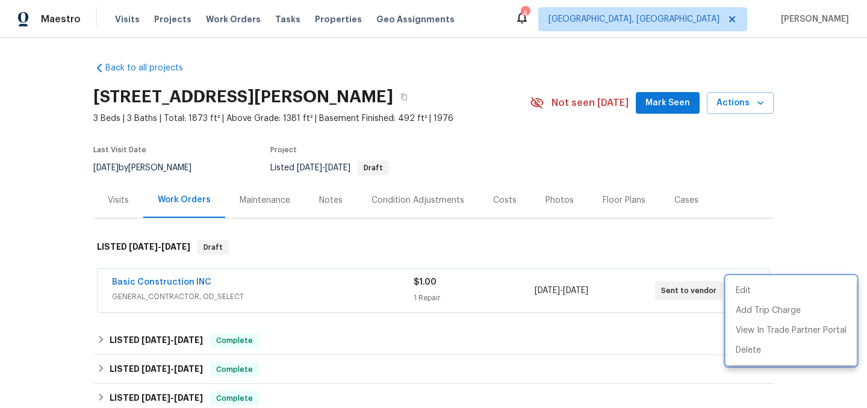
click at [610, 238] on div at bounding box center [433, 204] width 867 height 408
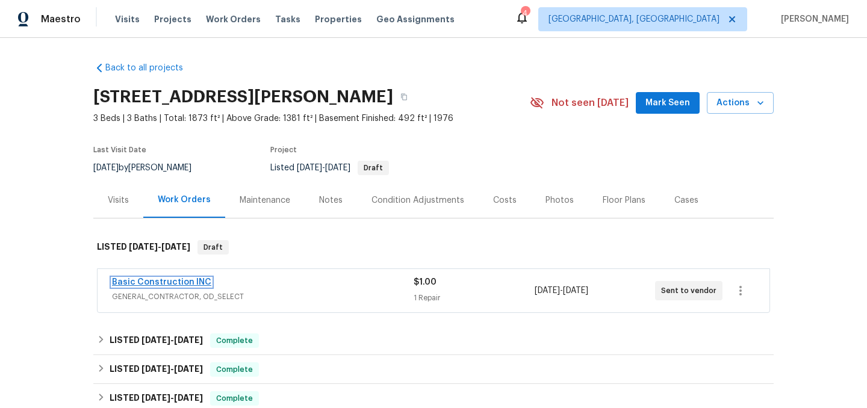
click at [173, 282] on link "Basic Construction INC" at bounding box center [161, 282] width 99 height 8
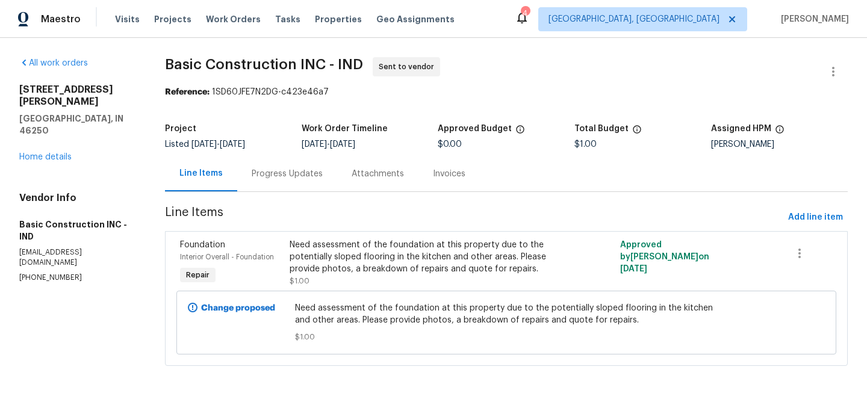
click at [261, 168] on div "Progress Updates" at bounding box center [287, 174] width 71 height 12
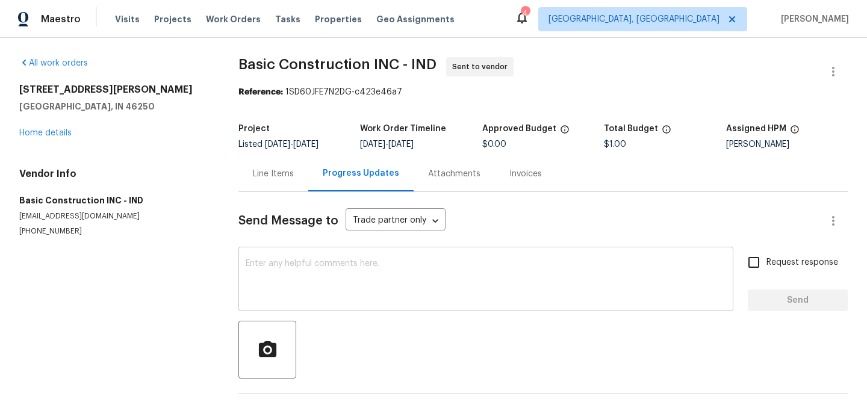
click at [287, 259] on div "x ​" at bounding box center [485, 280] width 495 height 61
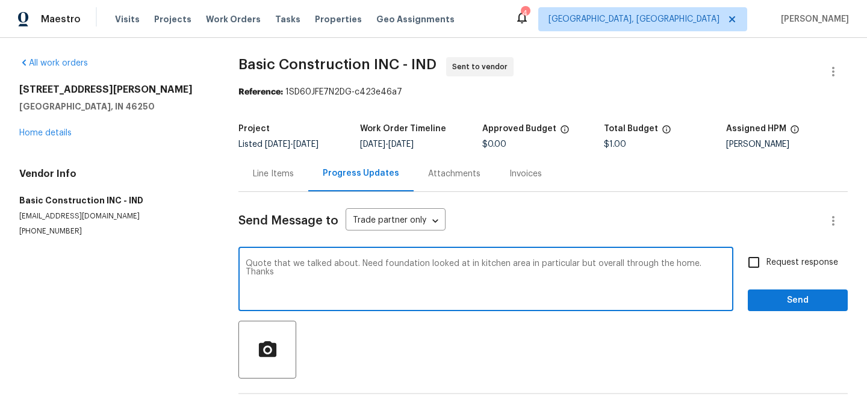
type textarea "Quote that we talked about. Need foundation looked at in kitchen area in partic…"
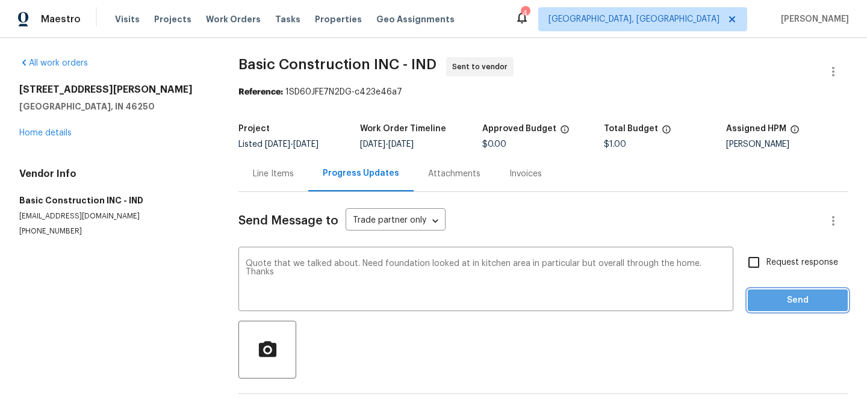
click at [776, 302] on span "Send" at bounding box center [797, 300] width 81 height 15
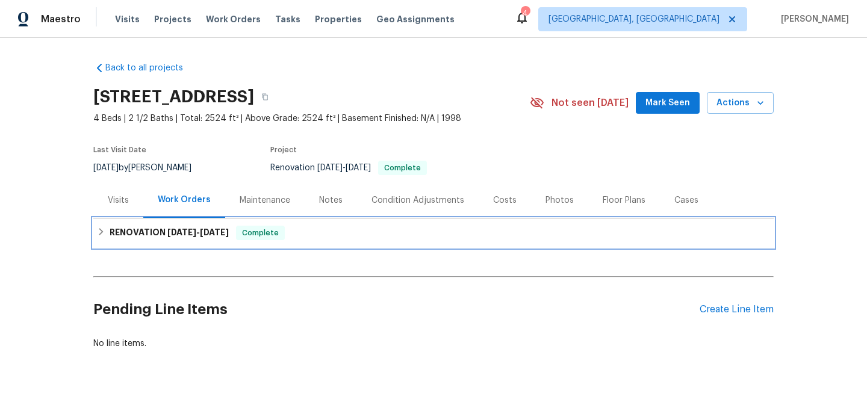
click at [147, 234] on h6 "RENOVATION [DATE] - [DATE]" at bounding box center [169, 233] width 119 height 14
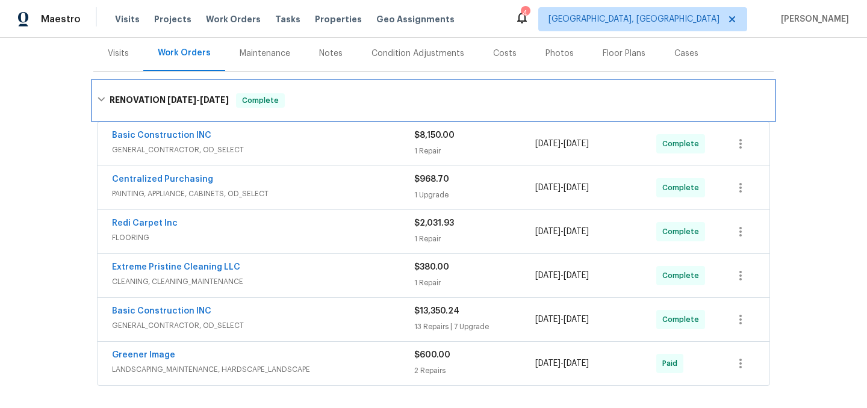
scroll to position [143, 0]
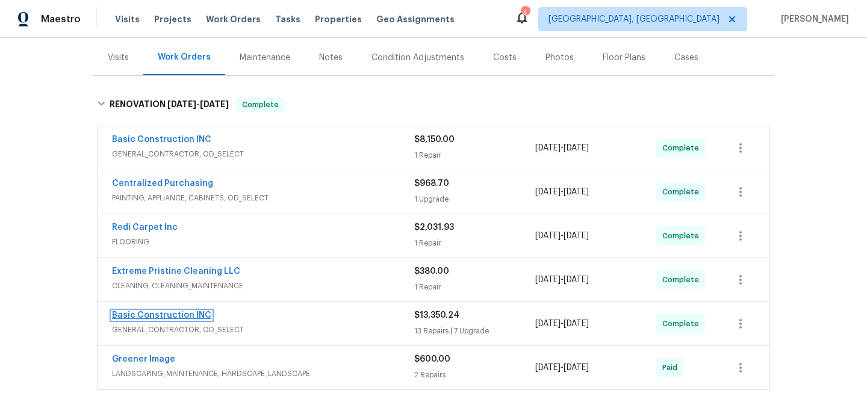
click at [185, 319] on link "Basic Construction INC" at bounding box center [161, 315] width 99 height 8
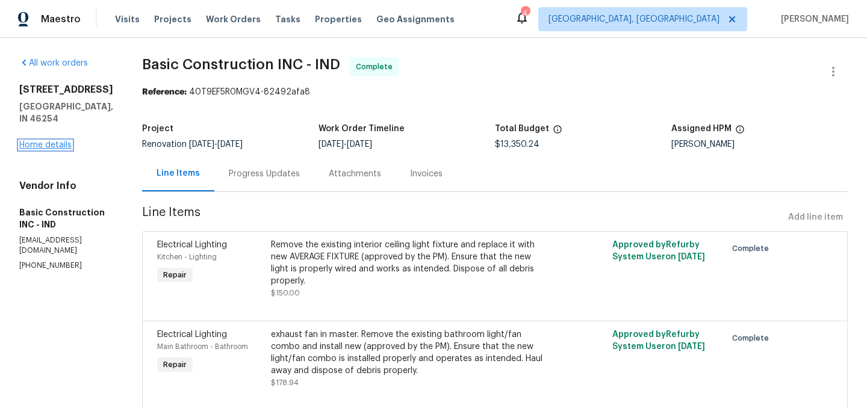
click at [49, 149] on link "Home details" at bounding box center [45, 145] width 52 height 8
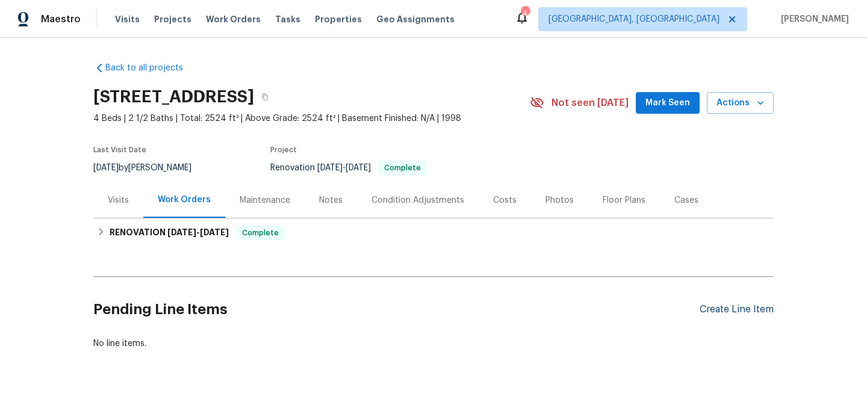
click at [725, 311] on div "Create Line Item" at bounding box center [736, 309] width 74 height 11
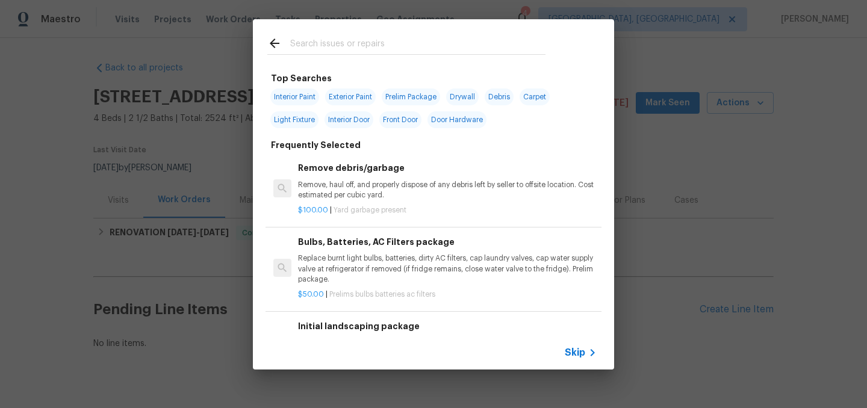
click at [355, 46] on input "text" at bounding box center [417, 45] width 255 height 18
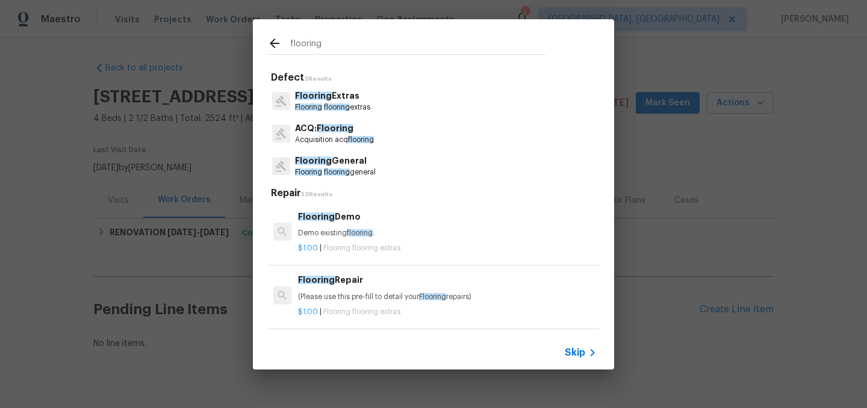
type input "flooring"
click at [374, 167] on p "Flooring flooring general" at bounding box center [335, 172] width 81 height 10
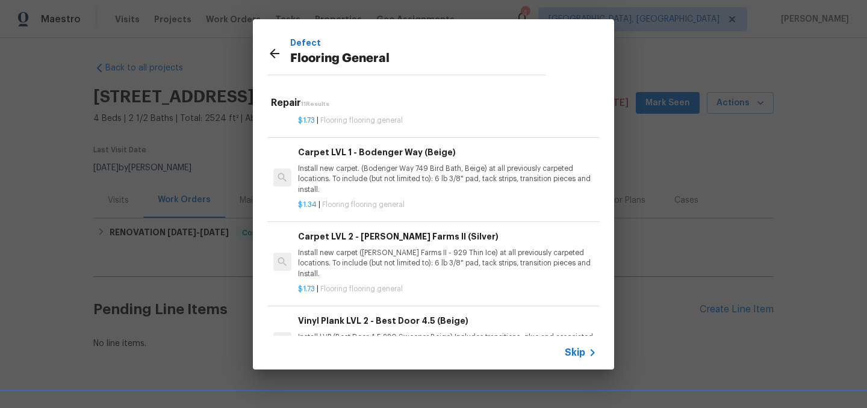
scroll to position [545, 0]
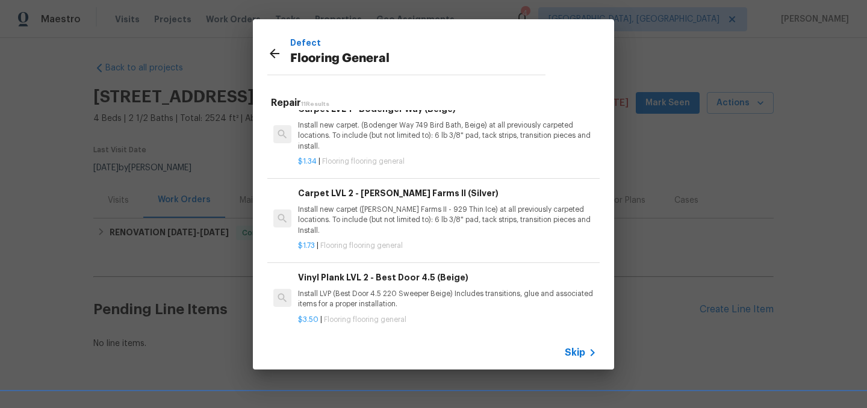
click at [427, 298] on p "Install LVP (Best Door 4.5 220 Sweeper Beige) Includes transitions, glue and as…" at bounding box center [447, 299] width 299 height 20
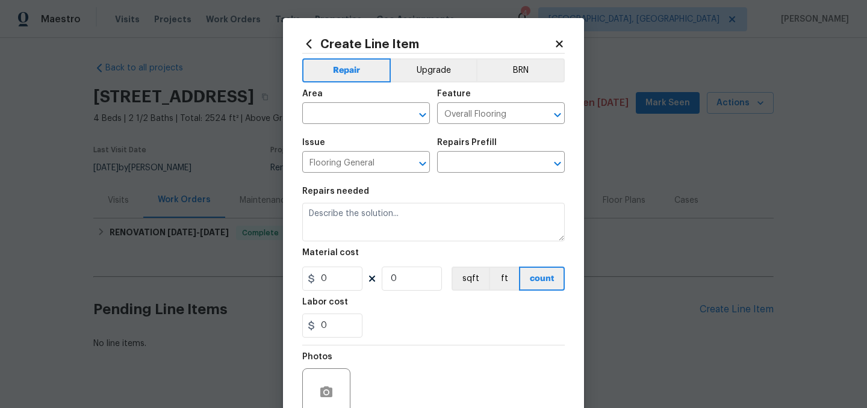
type input "Vinyl Plank LVL 2 - Best Door 4.5 (Beige) $3.50"
type textarea "Install LVP (Best Door 4.5 220 Sweeper Beige) Includes transitions, glue and as…"
type input "3.5"
type input "1"
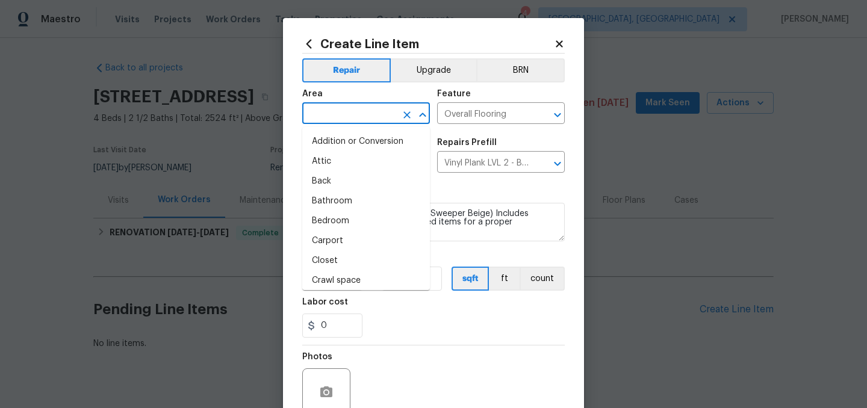
click at [342, 119] on input "text" at bounding box center [349, 114] width 94 height 19
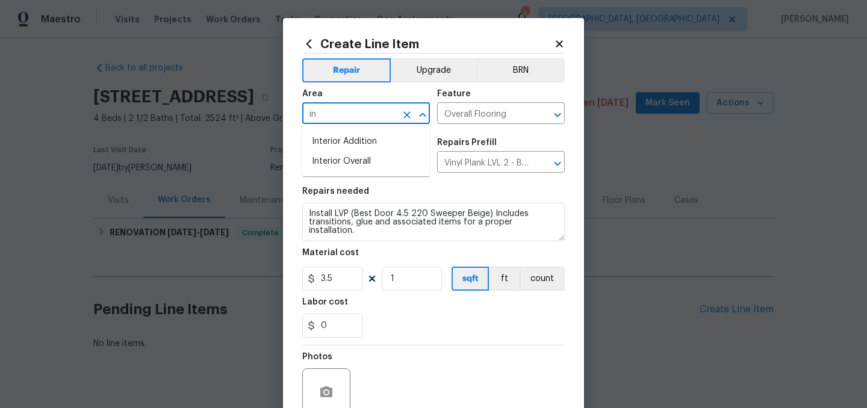
type input "i"
click at [356, 144] on li "Bathroom" at bounding box center [366, 142] width 128 height 20
type input "Bathroom"
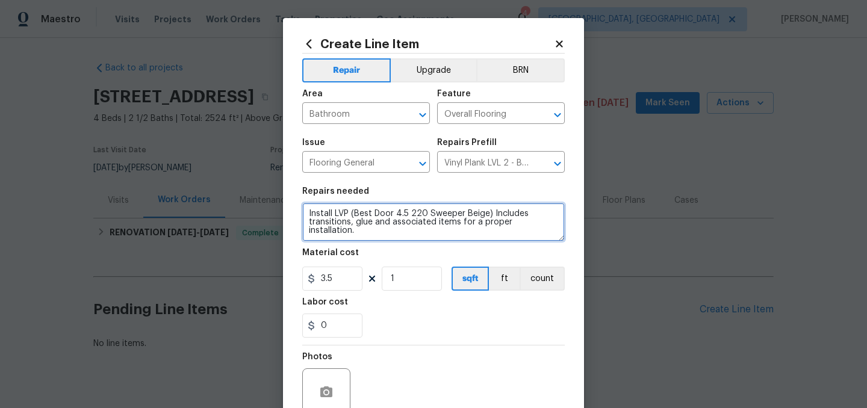
click at [306, 214] on textarea "Install LVP (Best Door 4.5 220 Sweeper Beige) Includes transitions, glue and as…" at bounding box center [433, 222] width 262 height 39
paste textarea "Fauna LVP in the bathroom 45sf $ 180.00 Bathroom Detach and reset the toilet 50…"
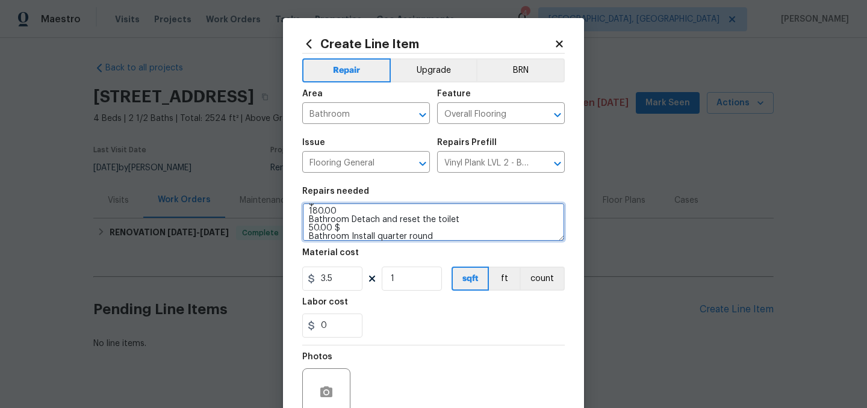
scroll to position [0, 0]
click at [308, 223] on textarea "Install Fauna LVP in the bathroom 45sf $ 180.00 Bathroom Detach and reset the t…" at bounding box center [433, 222] width 262 height 39
click at [501, 223] on textarea "Install Fauna LVP in the bathroom 45sf - $180.00 Bathroom Detach and reset the …" at bounding box center [433, 222] width 262 height 39
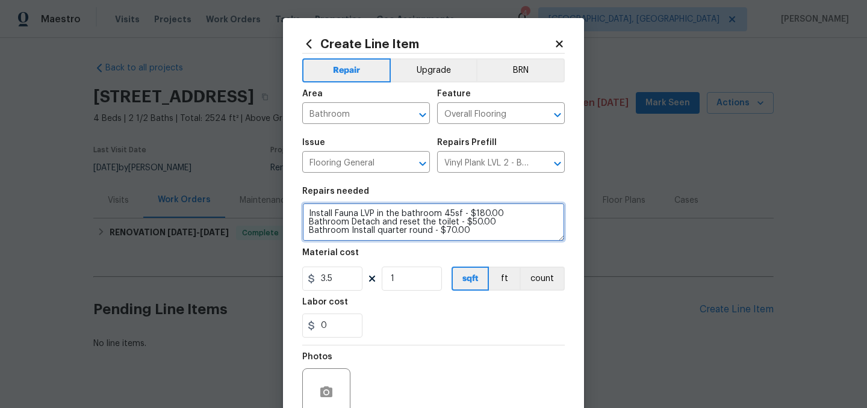
type textarea "Install Fauna LVP in the bathroom 45sf - $180.00 Bathroom Detach and reset the …"
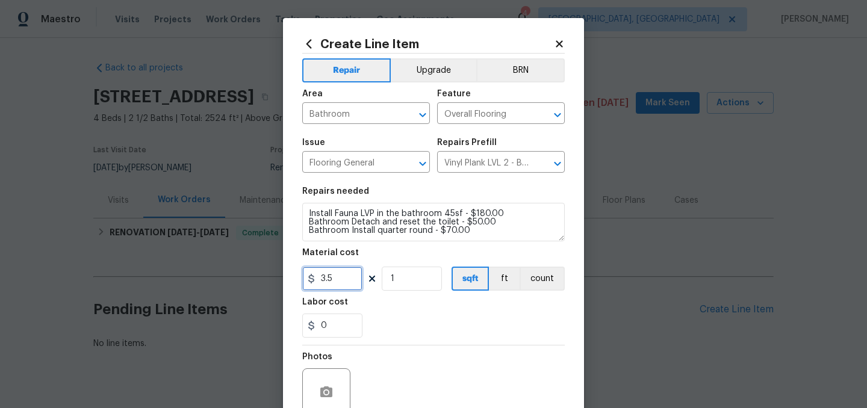
click at [347, 278] on input "3.5" at bounding box center [332, 279] width 60 height 24
type input "300"
click at [414, 338] on div "0" at bounding box center [433, 326] width 262 height 24
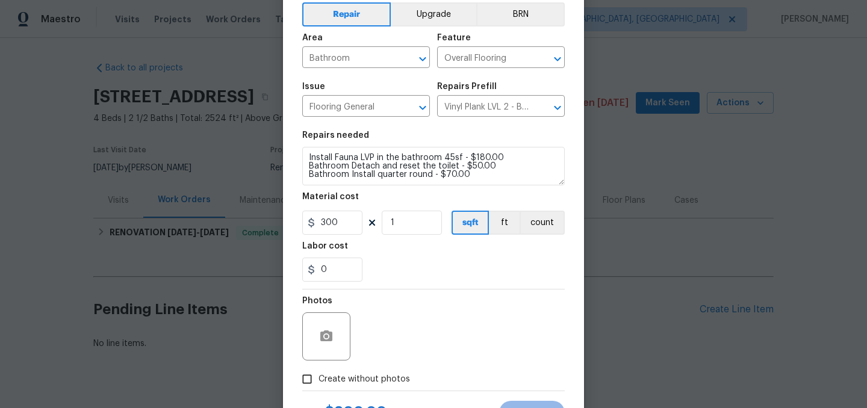
scroll to position [111, 0]
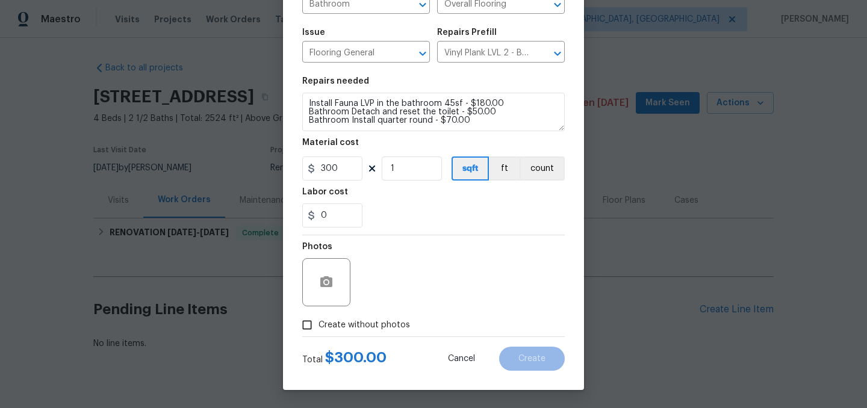
click at [353, 326] on span "Create without photos" at bounding box center [363, 325] width 91 height 13
click at [318, 326] on input "Create without photos" at bounding box center [307, 325] width 23 height 23
checkbox input "true"
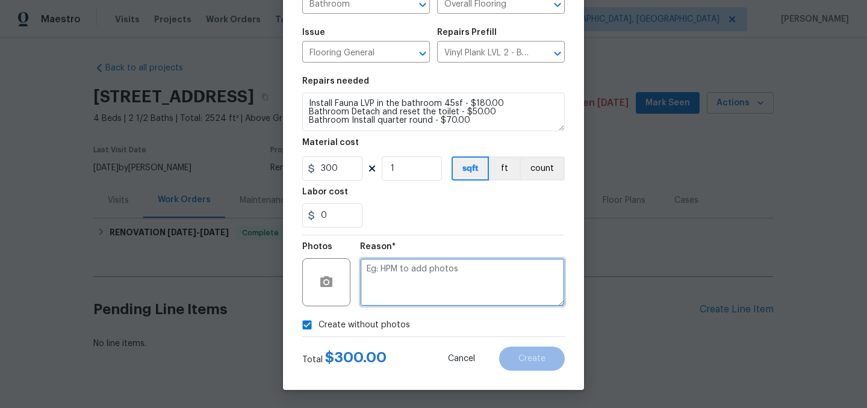
click at [403, 293] on textarea at bounding box center [462, 282] width 205 height 48
type textarea "."
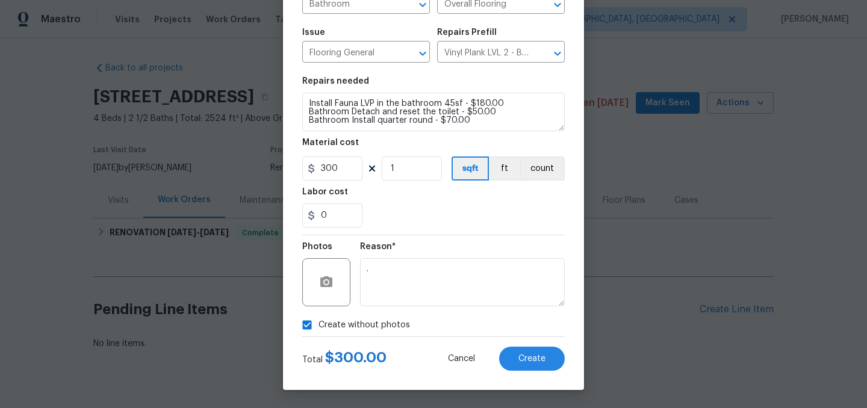
click at [350, 324] on span "Create without photos" at bounding box center [363, 325] width 91 height 13
click at [318, 324] on input "Create without photos" at bounding box center [307, 325] width 23 height 23
checkbox input "false"
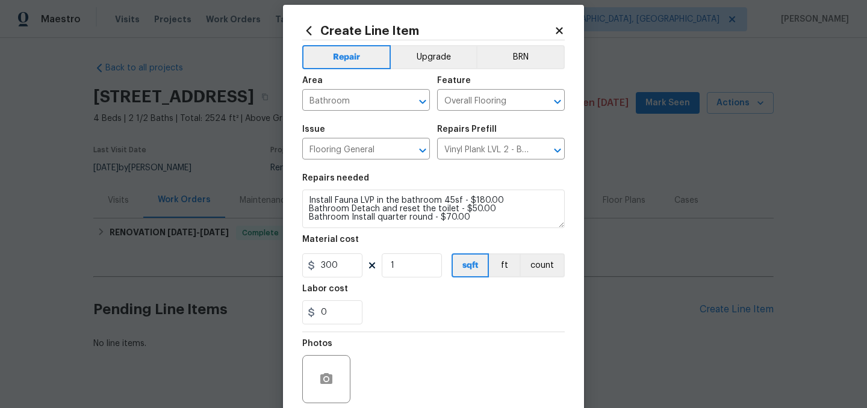
scroll to position [0, 0]
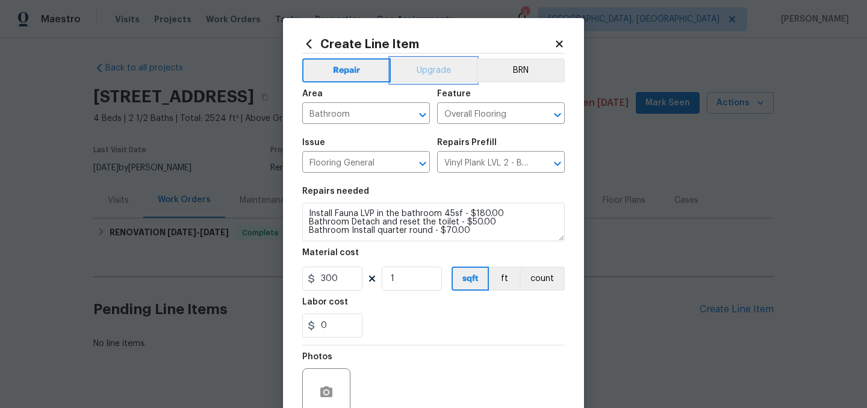
click at [430, 74] on button "Upgrade" at bounding box center [434, 70] width 86 height 24
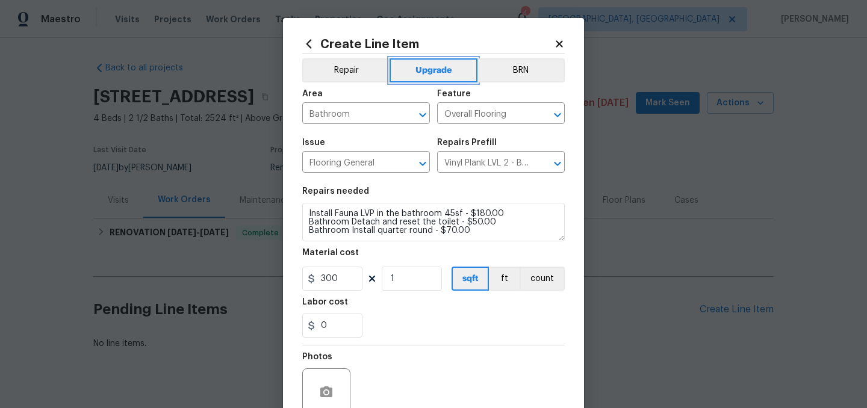
scroll to position [111, 0]
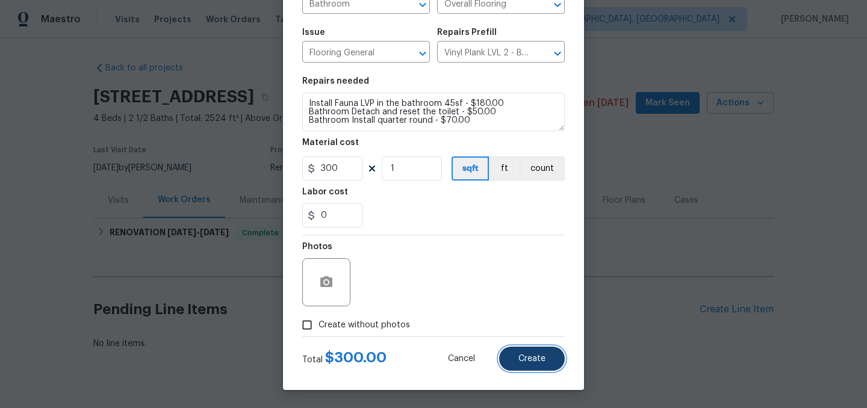
click at [533, 359] on span "Create" at bounding box center [531, 359] width 27 height 9
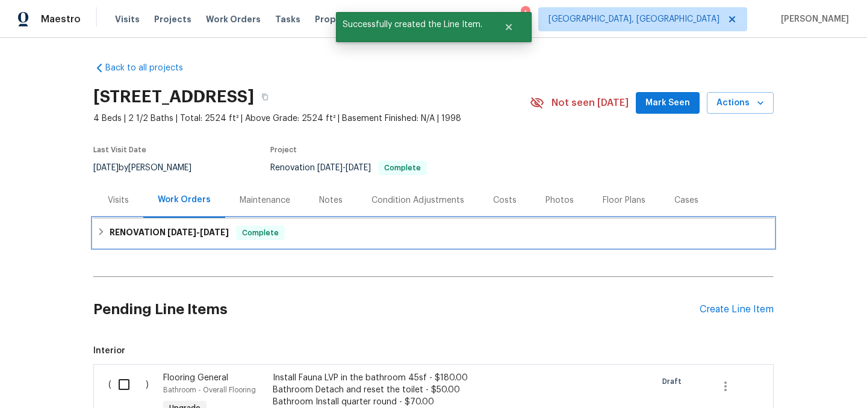
click at [107, 234] on div "RENOVATION 9/8/25 - 10/1/25 Complete" at bounding box center [433, 233] width 673 height 14
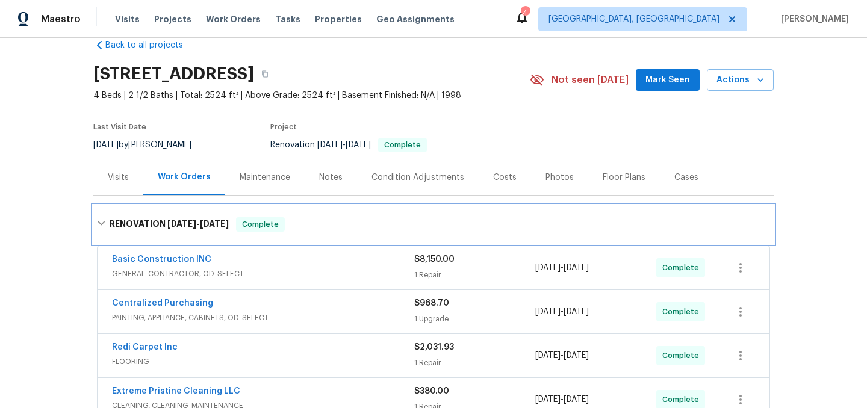
scroll to position [0, 0]
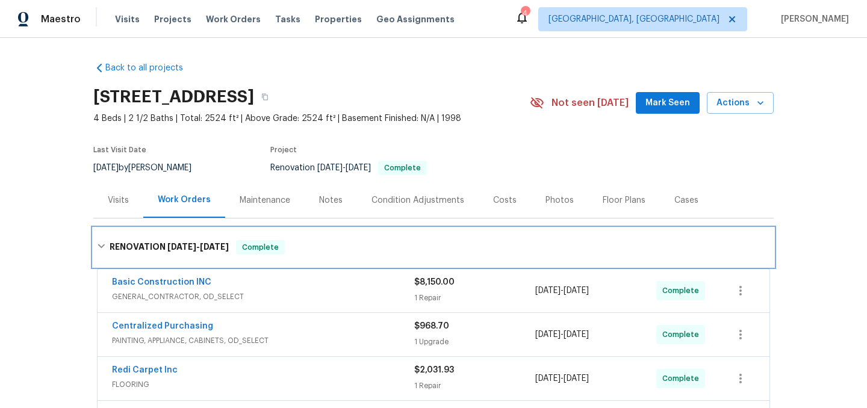
click at [104, 245] on icon at bounding box center [101, 246] width 8 height 8
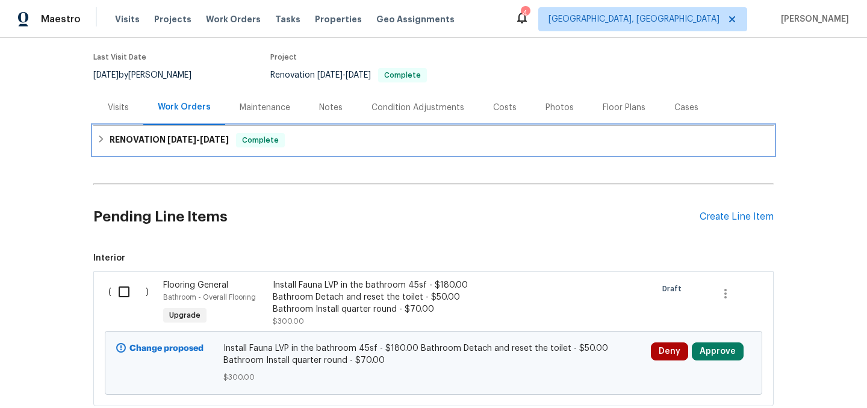
scroll to position [173, 0]
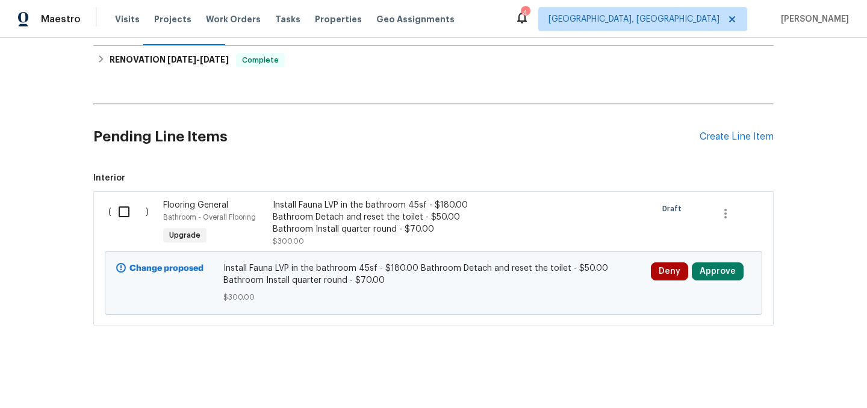
click at [315, 218] on div "Install Fauna LVP in the bathroom 45sf - $180.00 Bathroom Detach and reset the …" at bounding box center [379, 217] width 212 height 36
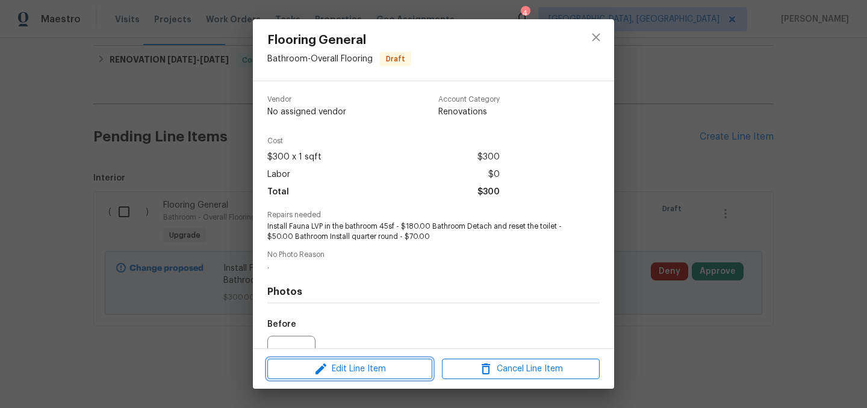
click at [342, 370] on span "Edit Line Item" at bounding box center [350, 369] width 158 height 15
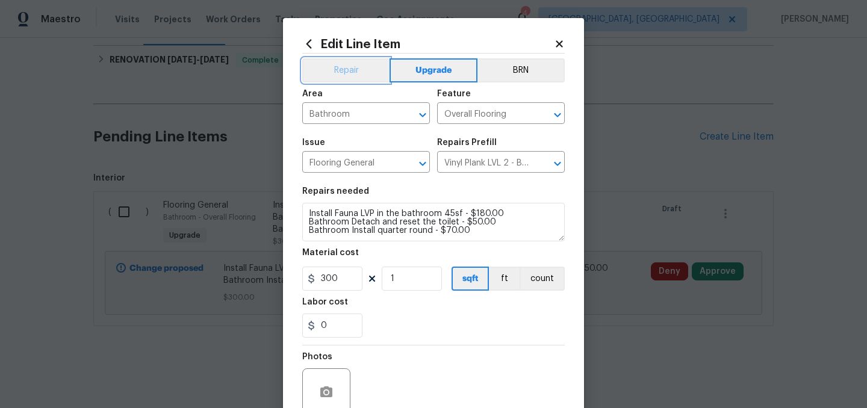
click at [357, 61] on button "Repair" at bounding box center [345, 70] width 87 height 24
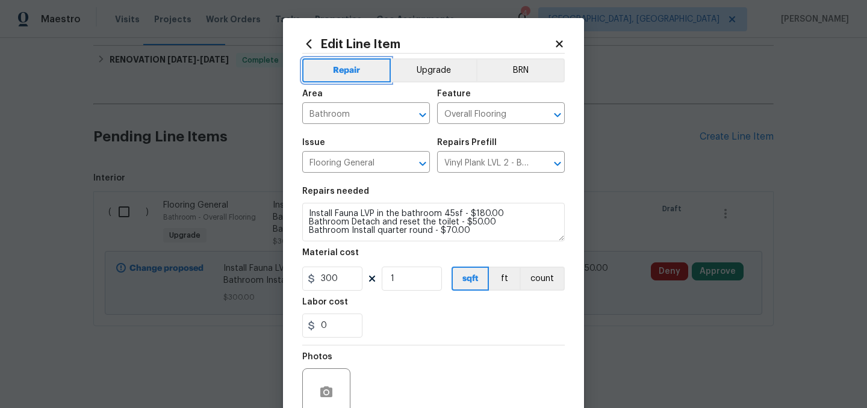
scroll to position [111, 0]
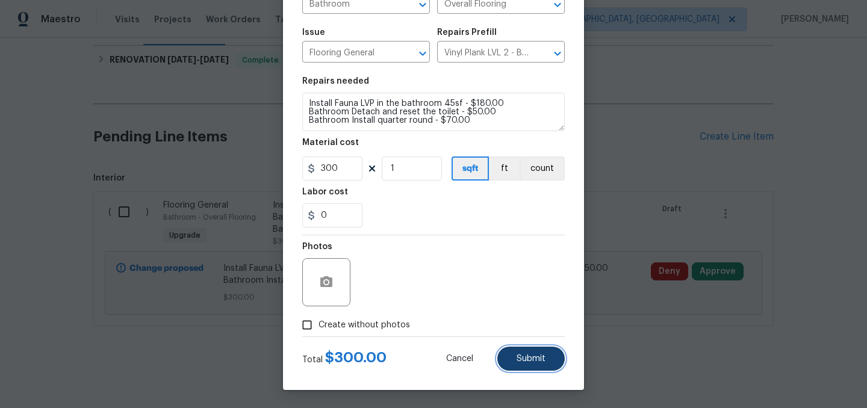
click at [534, 353] on button "Submit" at bounding box center [530, 359] width 67 height 24
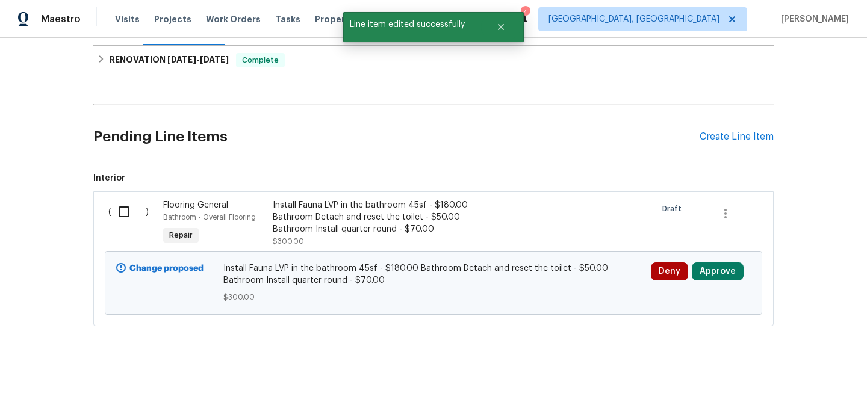
scroll to position [0, 0]
click at [121, 217] on input "checkbox" at bounding box center [128, 211] width 34 height 25
checkbox input "true"
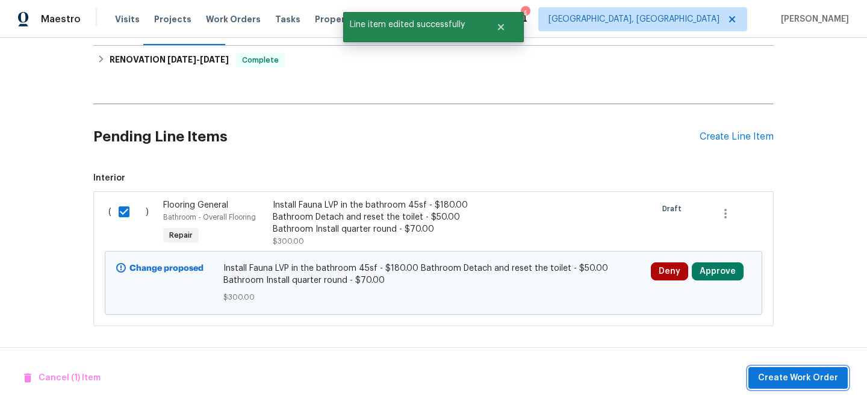
click at [789, 376] on span "Create Work Order" at bounding box center [798, 378] width 80 height 15
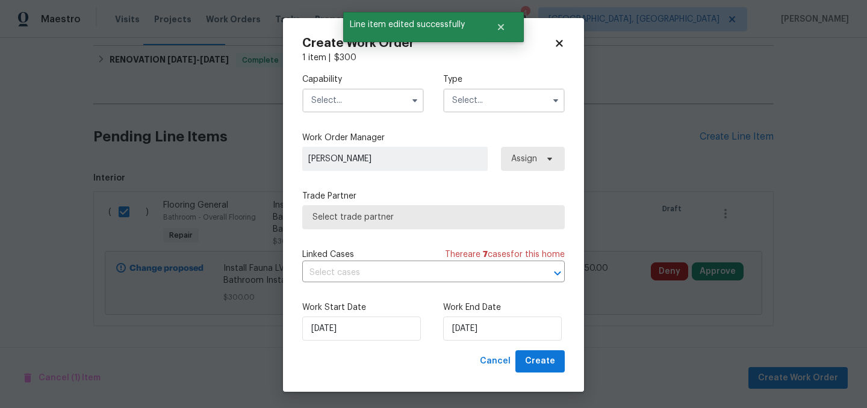
click at [356, 94] on input "text" at bounding box center [363, 100] width 122 height 24
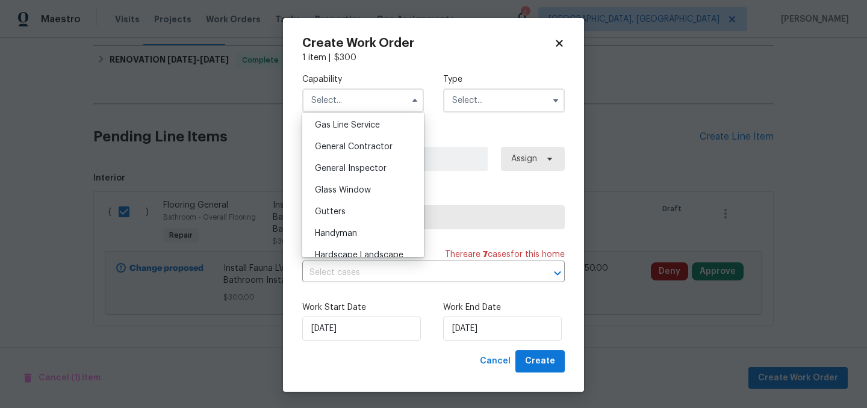
scroll to position [552, 0]
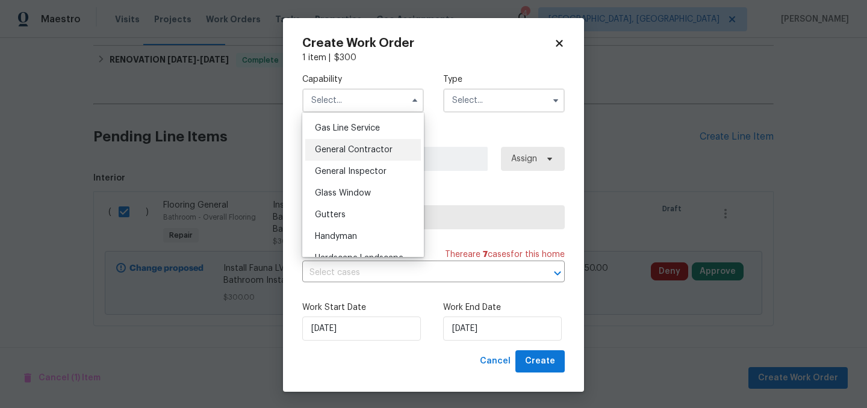
click at [368, 152] on span "General Contractor" at bounding box center [354, 150] width 78 height 8
type input "General Contractor"
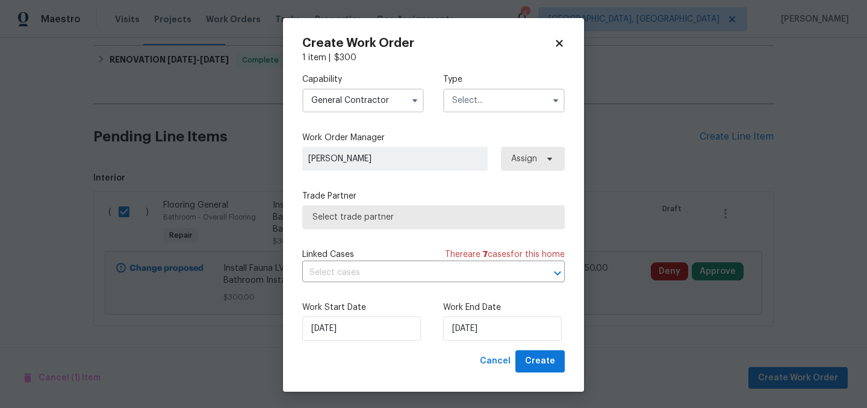
click at [504, 90] on input "text" at bounding box center [504, 100] width 122 height 24
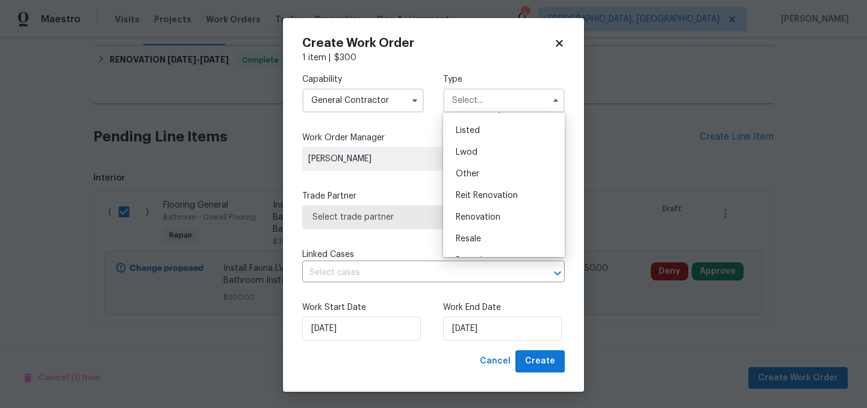
scroll to position [116, 0]
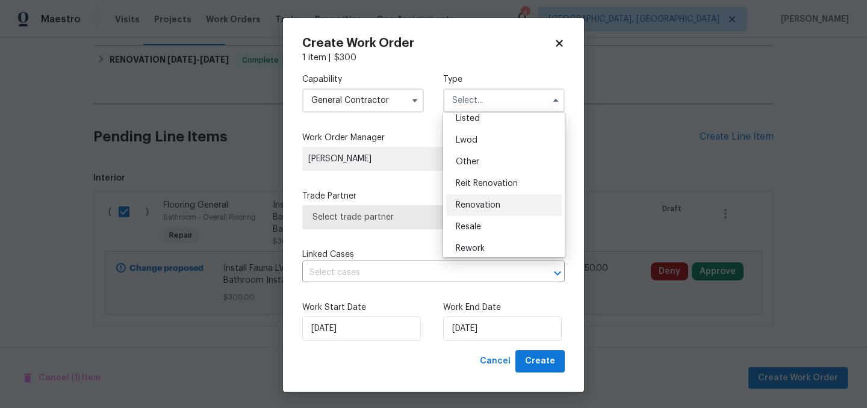
click at [494, 205] on span "Renovation" at bounding box center [478, 205] width 45 height 8
type input "Renovation"
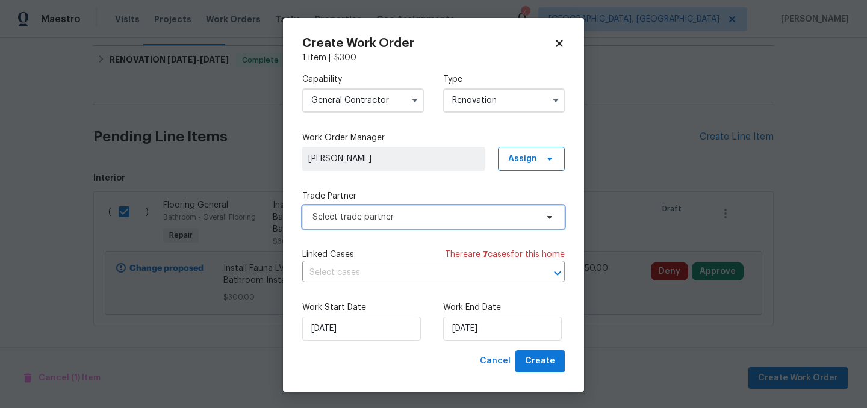
click at [418, 225] on span "Select trade partner" at bounding box center [433, 217] width 262 height 24
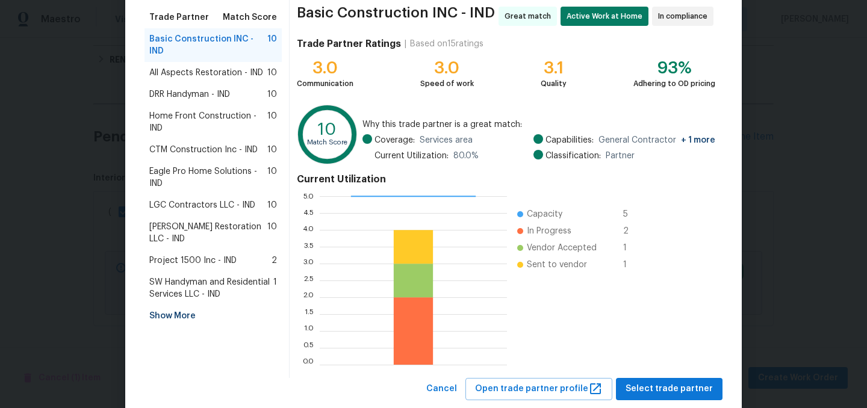
scroll to position [123, 0]
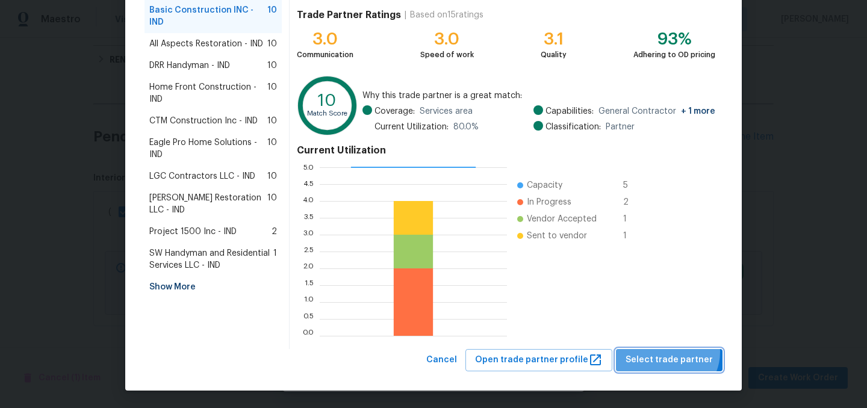
click at [672, 353] on span "Select trade partner" at bounding box center [668, 360] width 87 height 15
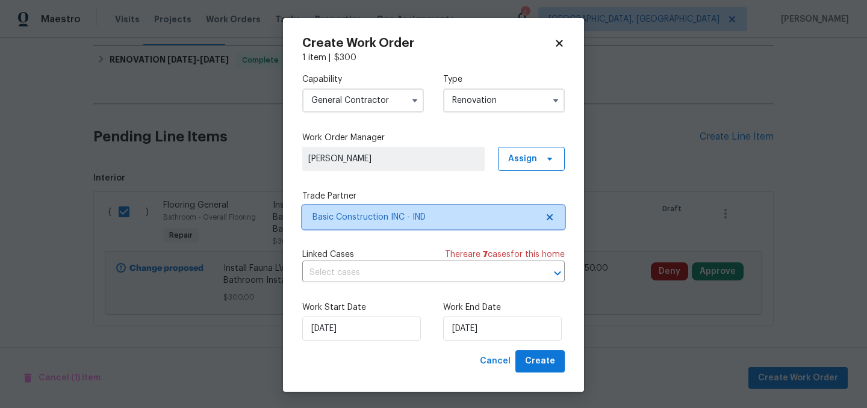
scroll to position [0, 0]
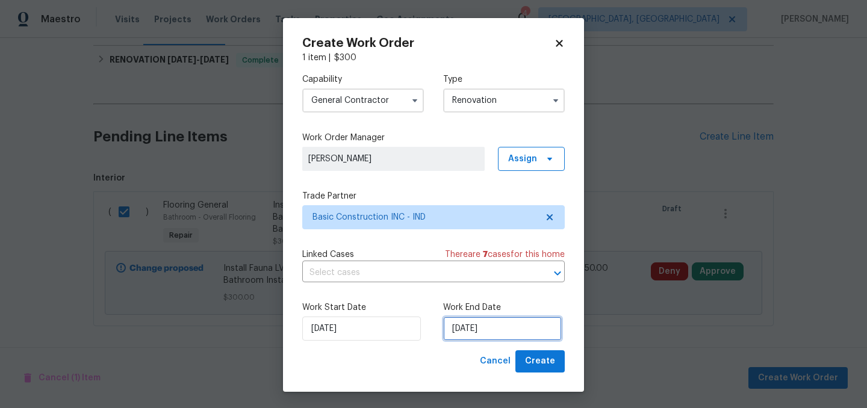
click at [511, 325] on input "[DATE]" at bounding box center [502, 329] width 119 height 24
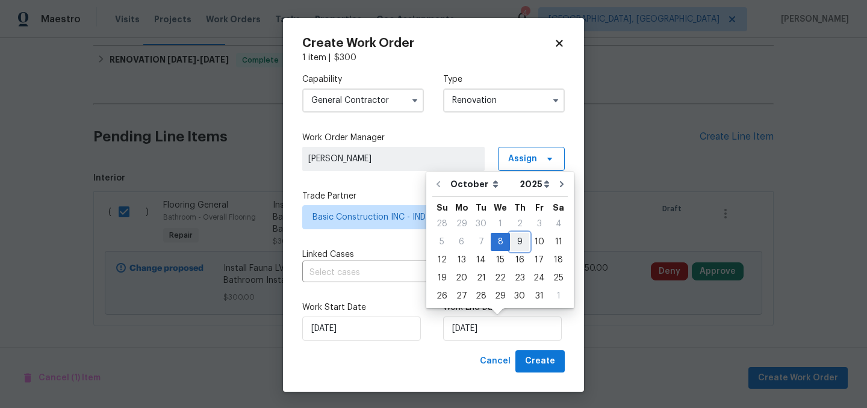
click at [518, 235] on div "9" at bounding box center [519, 242] width 19 height 17
type input "[DATE]"
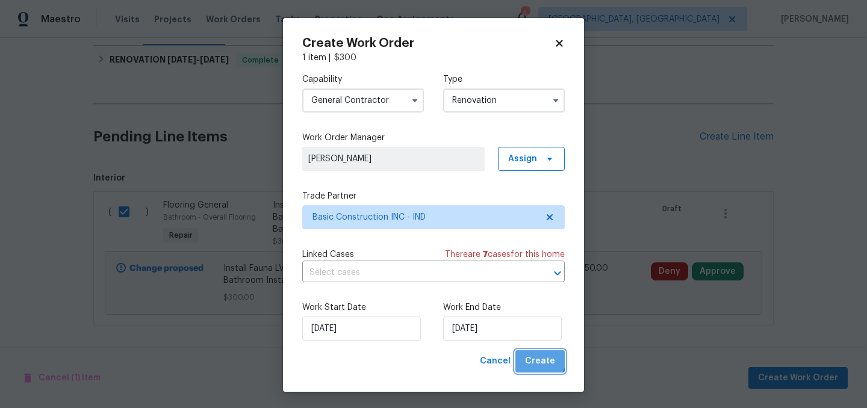
click at [541, 360] on span "Create" at bounding box center [540, 361] width 30 height 15
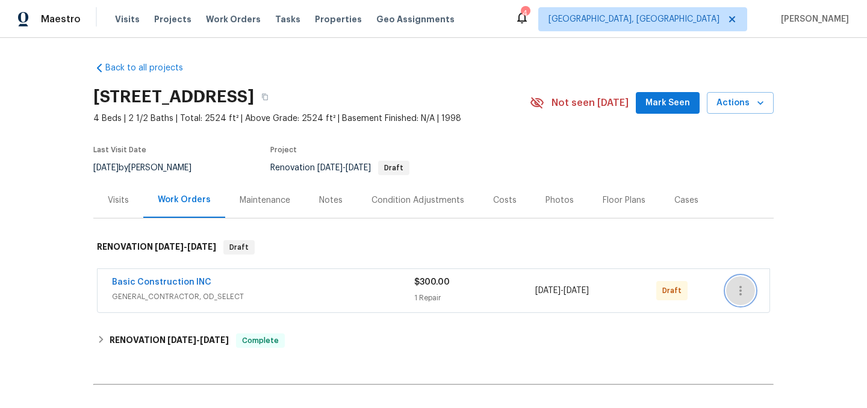
click at [740, 297] on icon "button" at bounding box center [740, 290] width 14 height 14
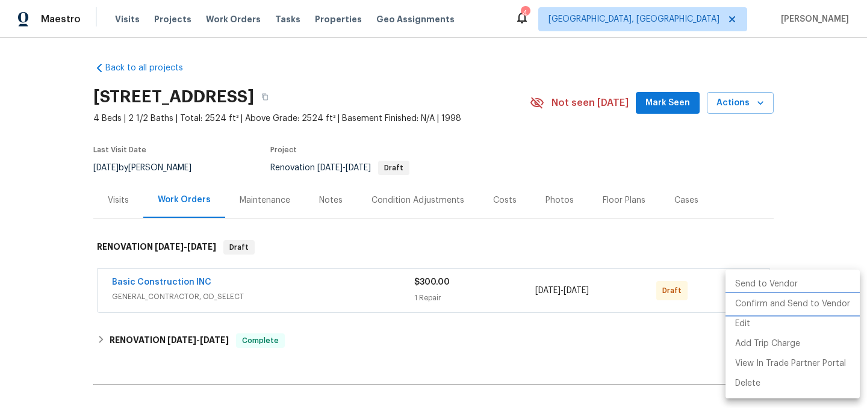
click at [781, 303] on li "Confirm and Send to Vendor" at bounding box center [792, 304] width 134 height 20
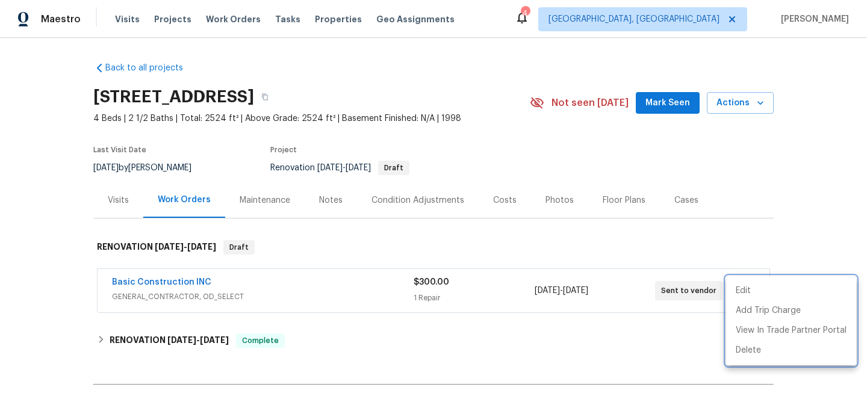
click at [621, 250] on div at bounding box center [433, 204] width 867 height 408
